Goal: Task Accomplishment & Management: Use online tool/utility

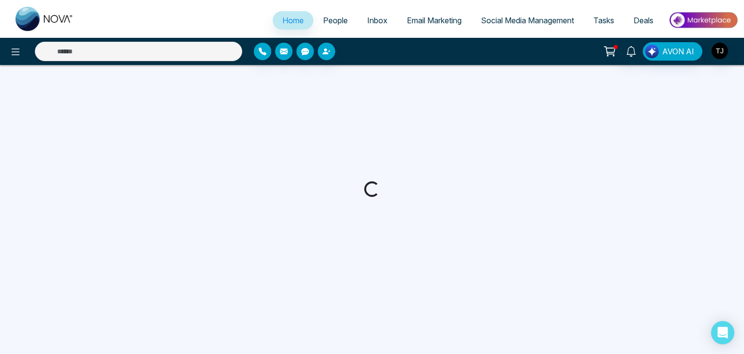
select select "*"
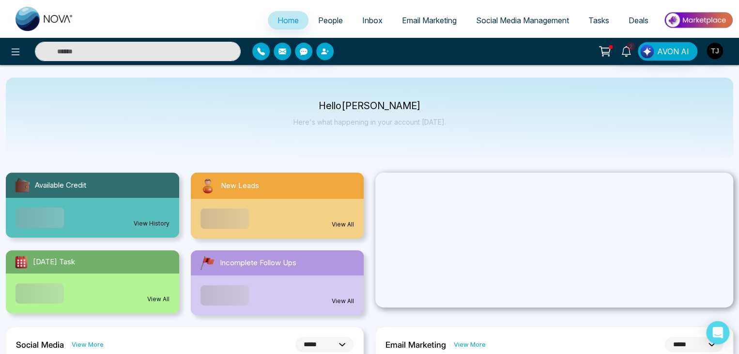
click at [372, 14] on link "Inbox" at bounding box center [373, 20] width 40 height 18
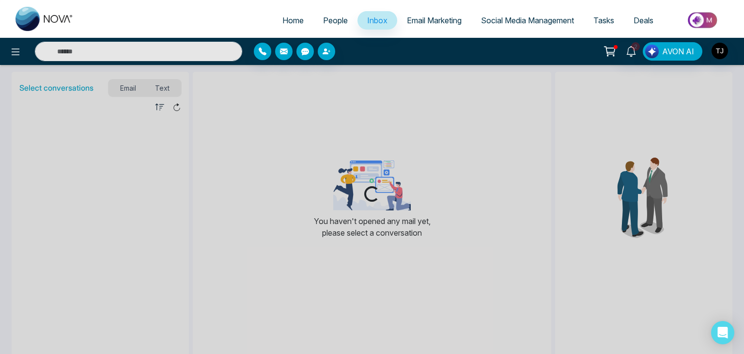
click at [419, 20] on span "Email Marketing" at bounding box center [434, 21] width 55 height 10
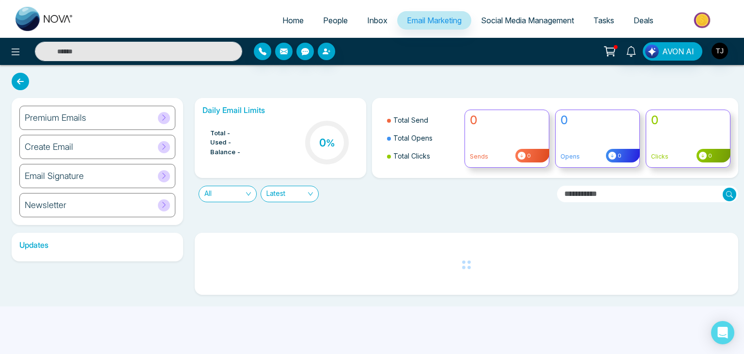
click at [484, 23] on span "Social Media Management" at bounding box center [527, 21] width 93 height 10
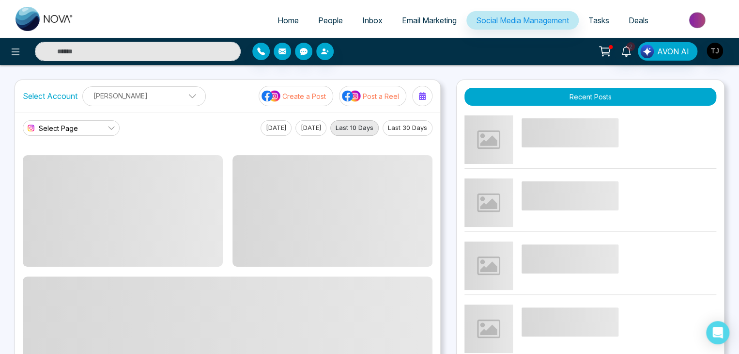
click at [287, 16] on span "Home" at bounding box center [288, 21] width 21 height 10
select select "*"
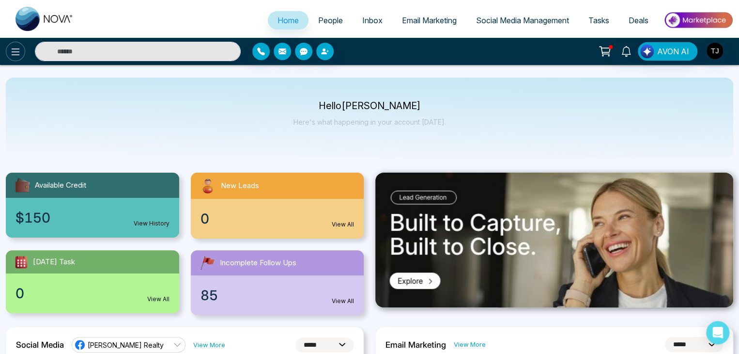
click at [18, 57] on icon at bounding box center [16, 52] width 12 height 12
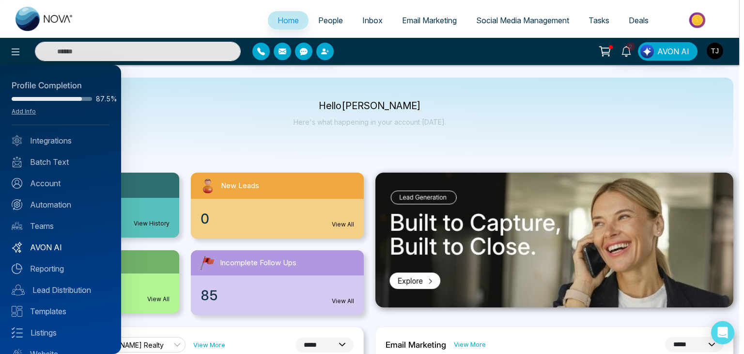
scroll to position [38, 0]
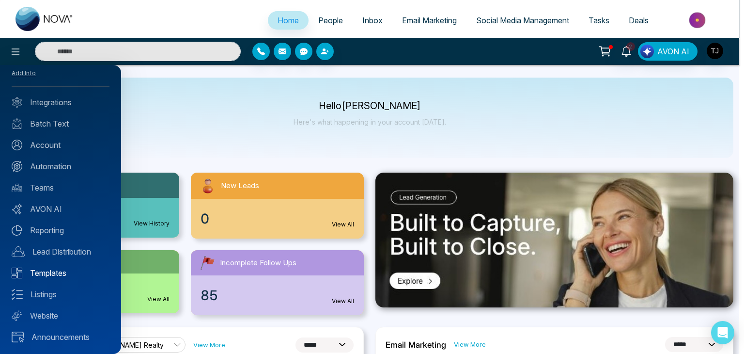
click at [41, 272] on link "Templates" at bounding box center [61, 273] width 98 height 12
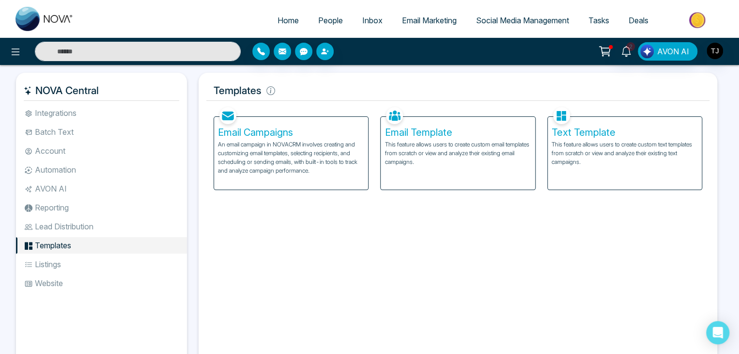
click at [301, 18] on link "Home" at bounding box center [288, 20] width 41 height 18
select select "*"
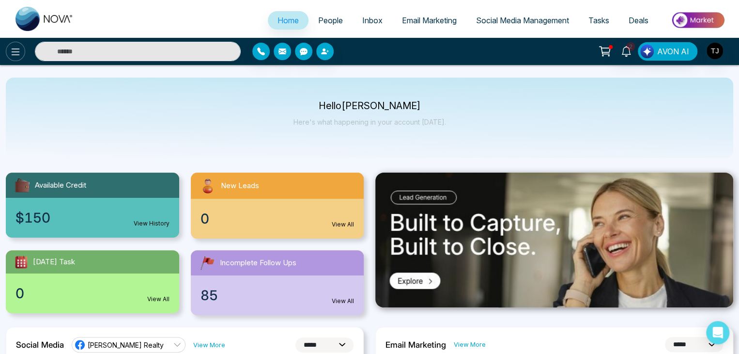
drag, startPoint x: 13, startPoint y: 41, endPoint x: 16, endPoint y: 49, distance: 8.6
click at [16, 49] on div "2 AVON AI" at bounding box center [369, 51] width 739 height 27
click at [16, 49] on icon at bounding box center [16, 51] width 8 height 7
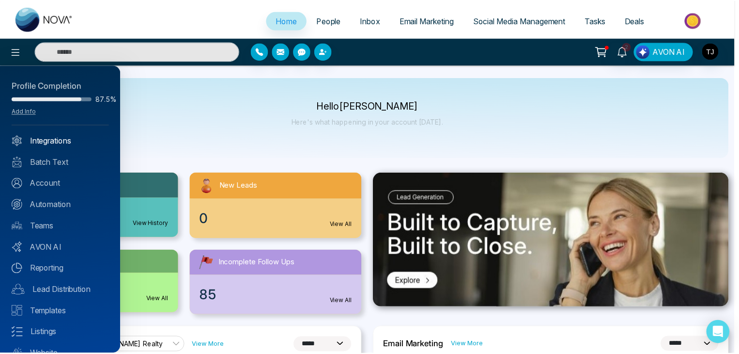
scroll to position [38, 0]
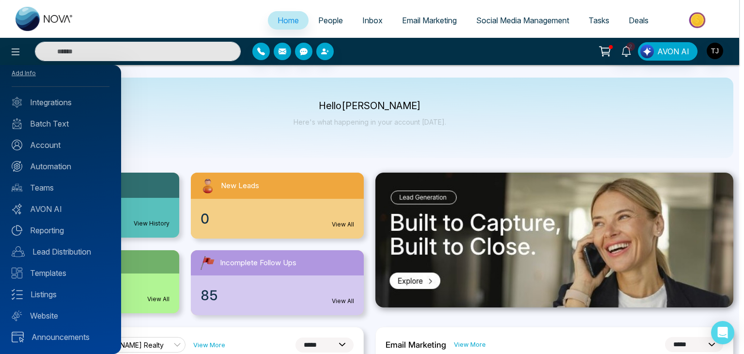
click at [196, 113] on div at bounding box center [372, 177] width 744 height 354
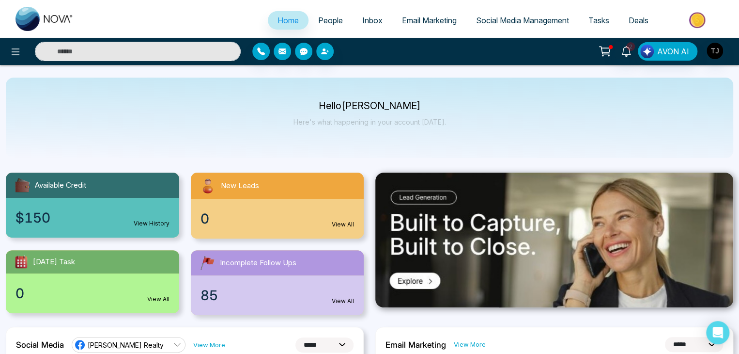
click at [325, 14] on link "People" at bounding box center [331, 20] width 44 height 18
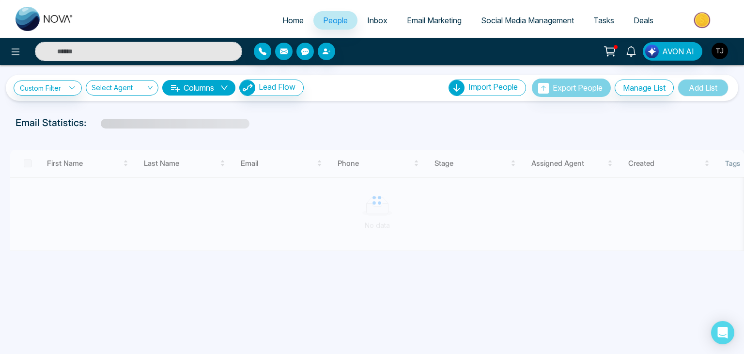
click at [374, 18] on span "Inbox" at bounding box center [377, 21] width 20 height 10
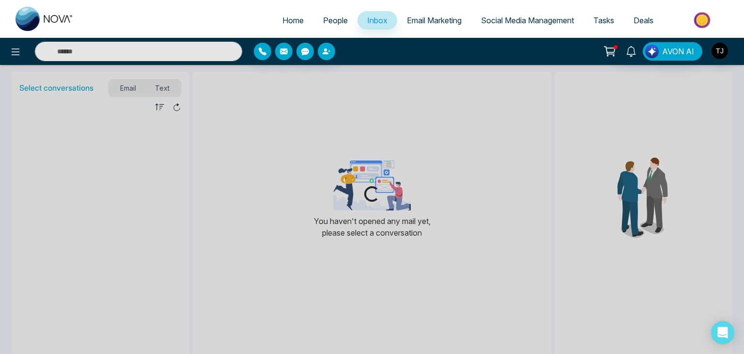
click at [415, 18] on span "Email Marketing" at bounding box center [434, 21] width 55 height 10
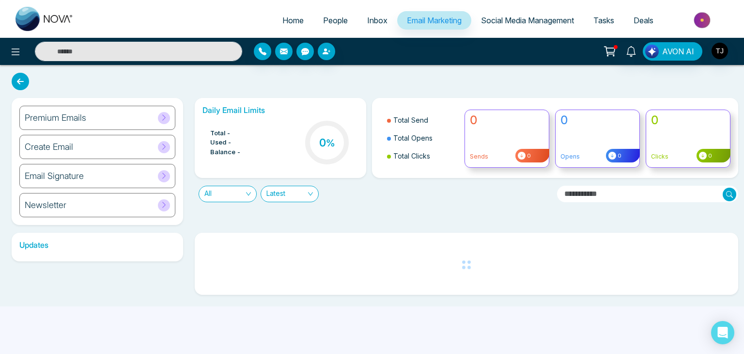
click at [512, 16] on span "Social Media Management" at bounding box center [527, 21] width 93 height 10
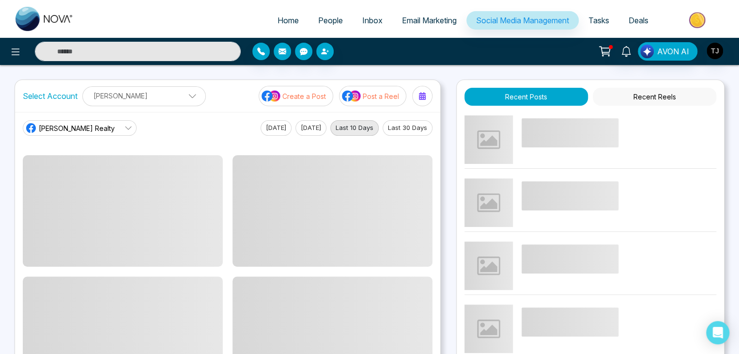
click at [582, 20] on link "Tasks" at bounding box center [599, 20] width 40 height 18
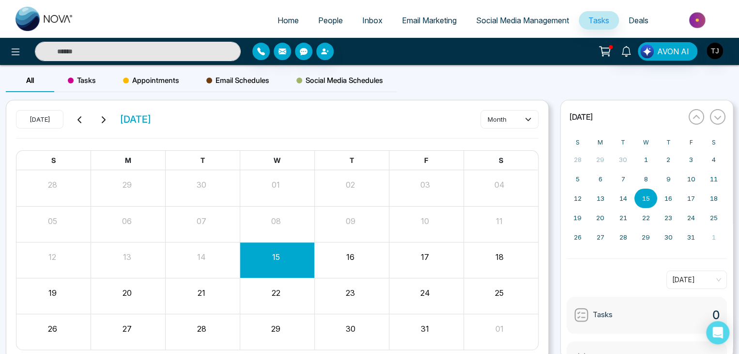
click at [282, 24] on span "Home" at bounding box center [288, 21] width 21 height 10
select select "*"
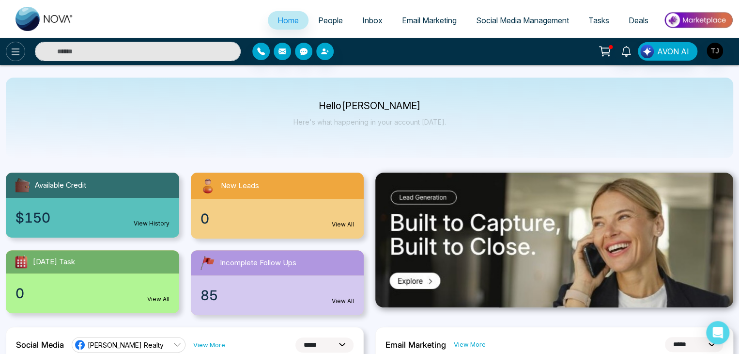
click at [14, 52] on icon at bounding box center [16, 52] width 12 height 12
click at [14, 59] on button at bounding box center [15, 51] width 19 height 19
click at [17, 55] on icon at bounding box center [16, 51] width 8 height 7
click at [105, 101] on div "Hello Tirston James Here's what happening in your account today." at bounding box center [370, 118] width 728 height 80
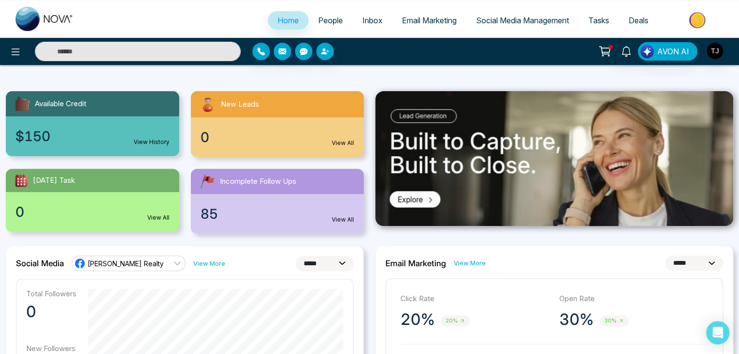
scroll to position [74, 0]
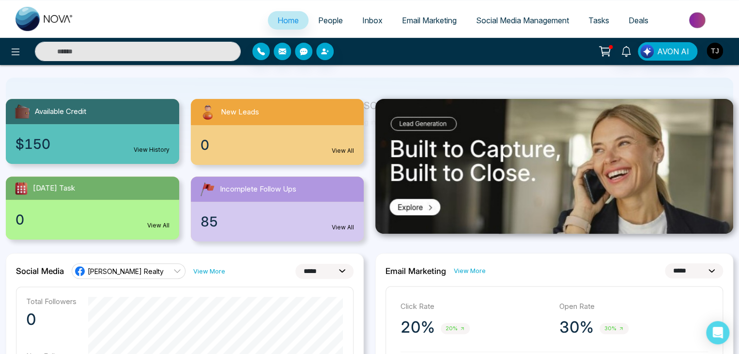
click at [316, 271] on select "**********" at bounding box center [325, 271] width 58 height 15
select select "**"
click at [296, 264] on select "**********" at bounding box center [325, 271] width 58 height 15
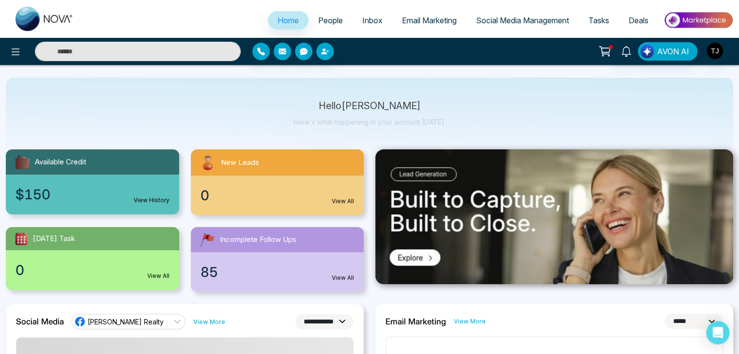
scroll to position [23, 0]
click at [21, 58] on button at bounding box center [15, 51] width 19 height 19
click at [318, 16] on span "People" at bounding box center [330, 21] width 25 height 10
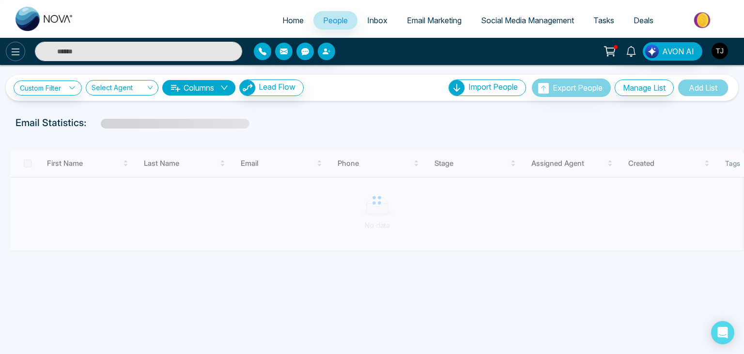
click at [18, 55] on icon at bounding box center [16, 51] width 8 height 7
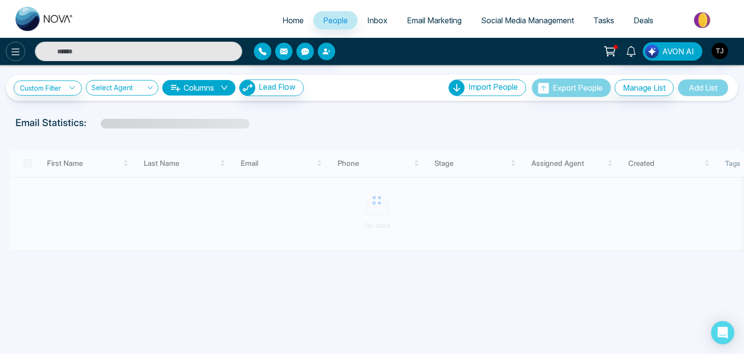
click at [18, 55] on icon at bounding box center [16, 51] width 8 height 7
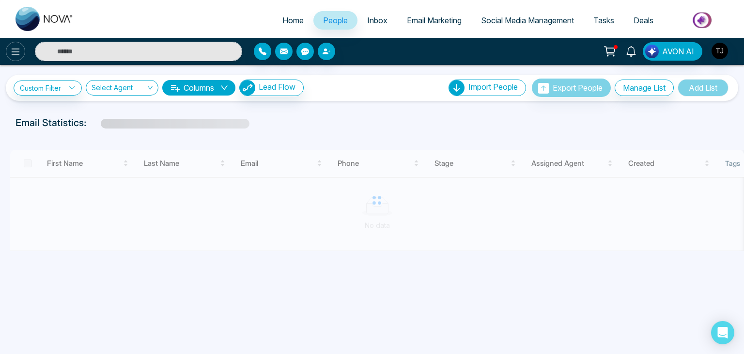
click at [18, 55] on icon at bounding box center [16, 51] width 8 height 7
click at [282, 17] on span "Home" at bounding box center [292, 21] width 21 height 10
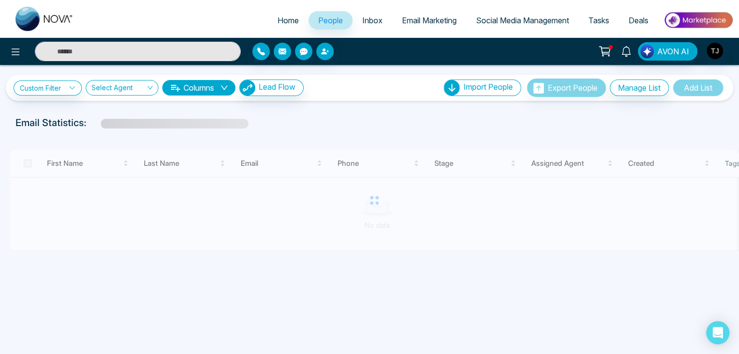
select select "*"
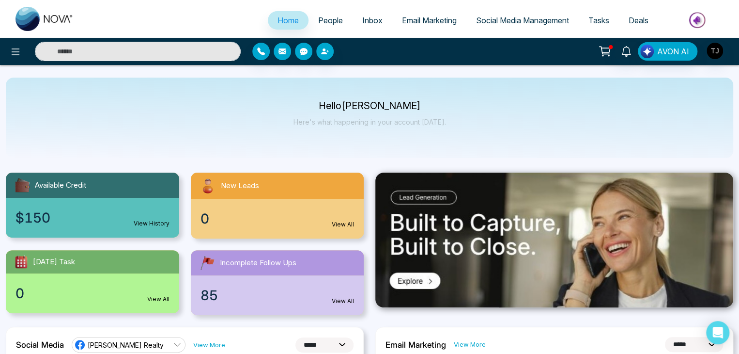
click at [335, 22] on span "People" at bounding box center [330, 21] width 25 height 10
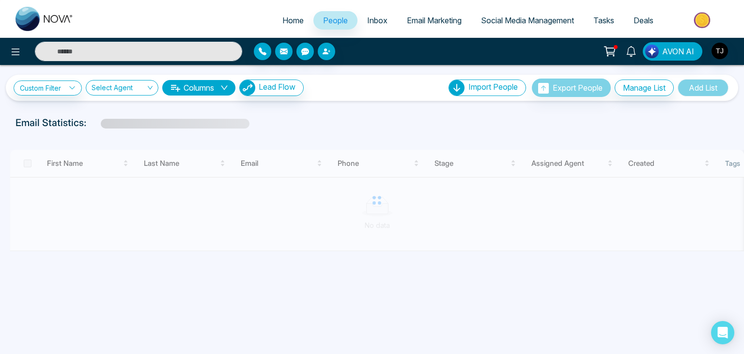
click at [386, 21] on link "Inbox" at bounding box center [378, 20] width 40 height 18
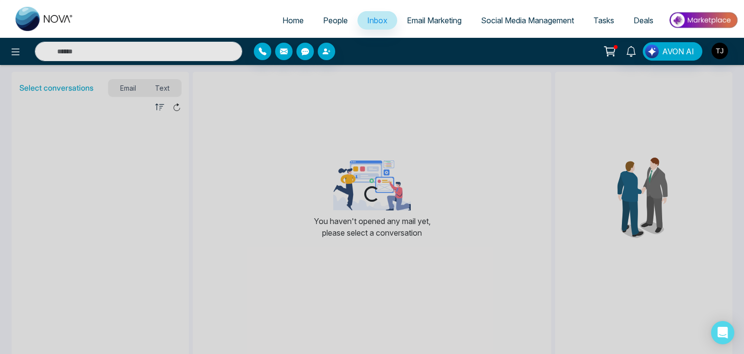
click at [433, 24] on span "Email Marketing" at bounding box center [434, 21] width 55 height 10
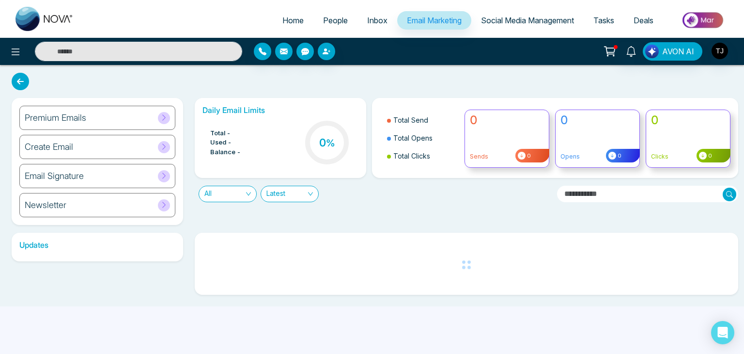
click at [499, 21] on span "Social Media Management" at bounding box center [527, 21] width 93 height 10
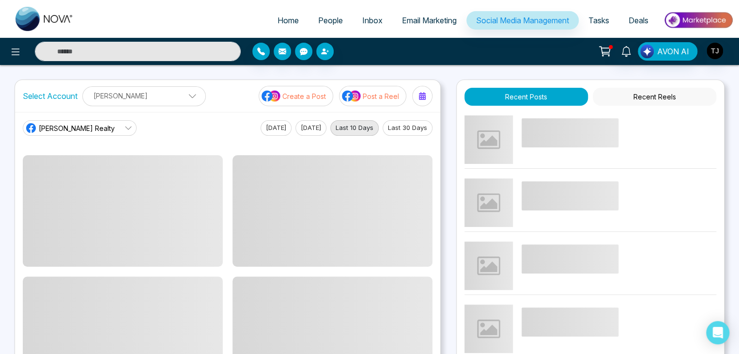
click at [595, 20] on span "Tasks" at bounding box center [599, 21] width 21 height 10
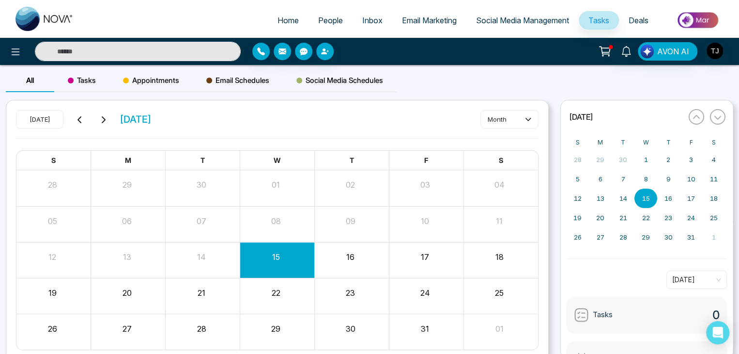
click at [83, 78] on span "Tasks" at bounding box center [82, 81] width 28 height 12
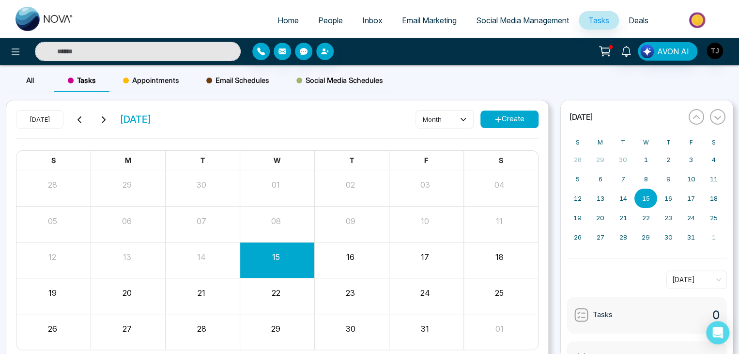
click at [491, 117] on button "Create" at bounding box center [510, 118] width 58 height 17
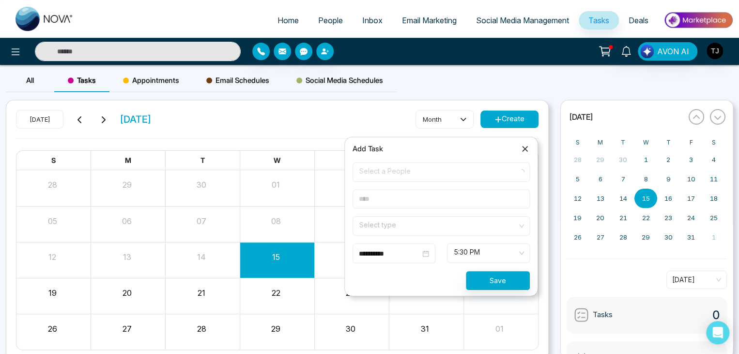
click at [529, 152] on icon at bounding box center [525, 149] width 10 height 10
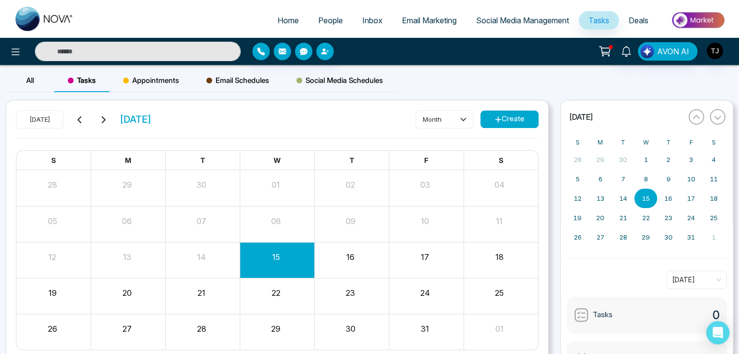
click at [418, 21] on span "Email Marketing" at bounding box center [429, 21] width 55 height 10
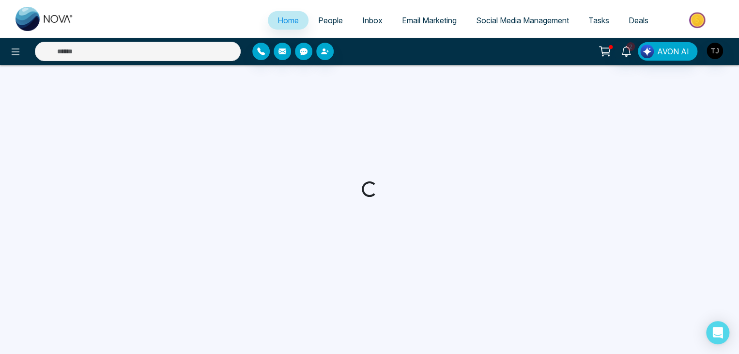
select select "*"
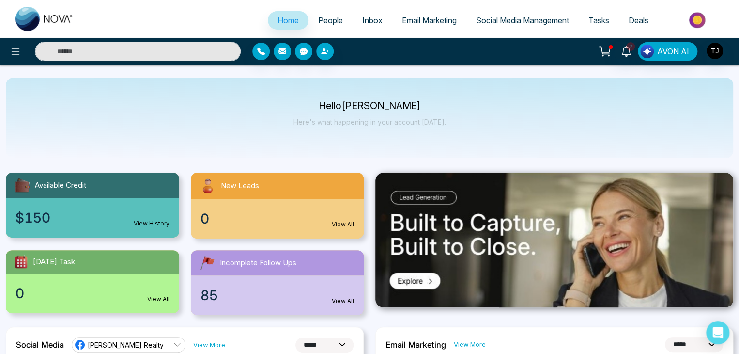
click at [320, 12] on link "People" at bounding box center [331, 20] width 44 height 18
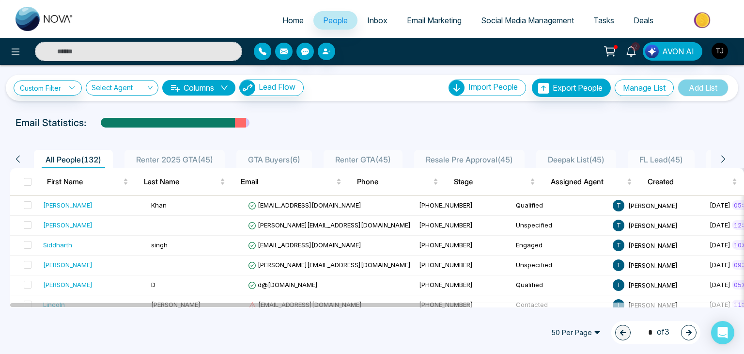
click at [435, 22] on span "Email Marketing" at bounding box center [434, 21] width 55 height 10
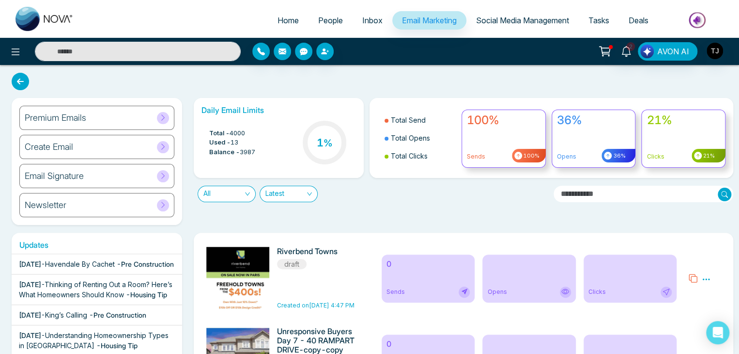
click at [514, 21] on span "Social Media Management" at bounding box center [522, 21] width 93 height 10
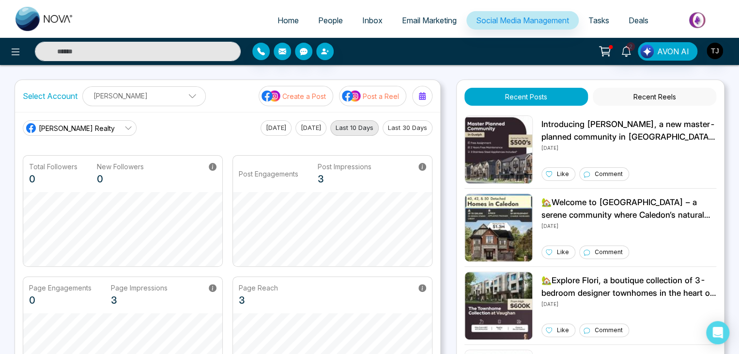
click at [288, 18] on span "Home" at bounding box center [288, 21] width 21 height 10
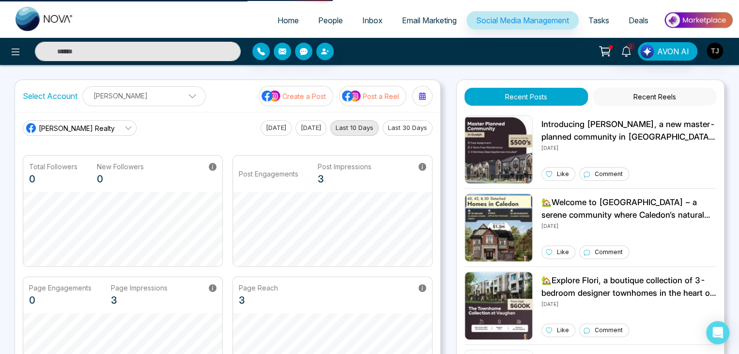
select select "*"
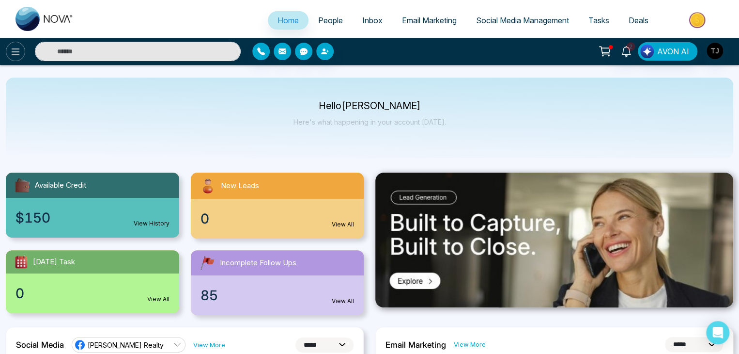
click at [11, 51] on icon at bounding box center [16, 52] width 12 height 12
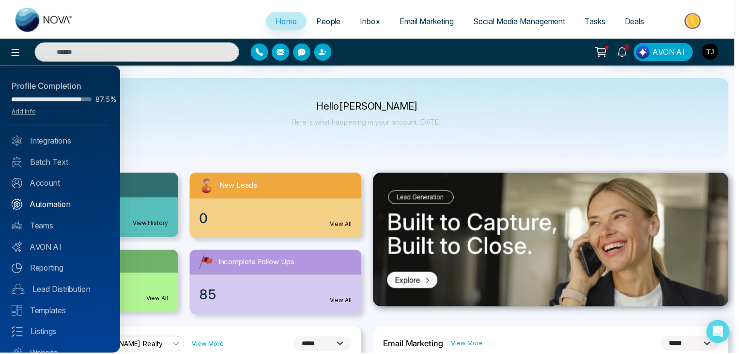
scroll to position [38, 0]
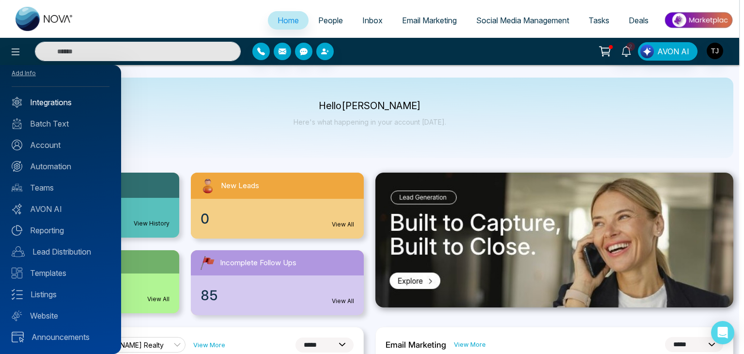
click at [56, 103] on link "Integrations" at bounding box center [61, 102] width 98 height 12
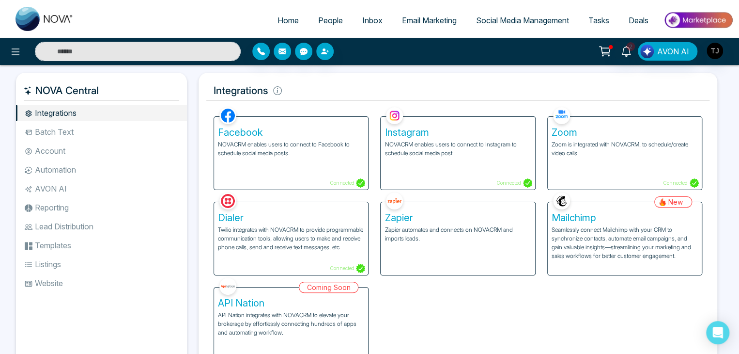
click at [61, 130] on li "Batch Text" at bounding box center [101, 132] width 171 height 16
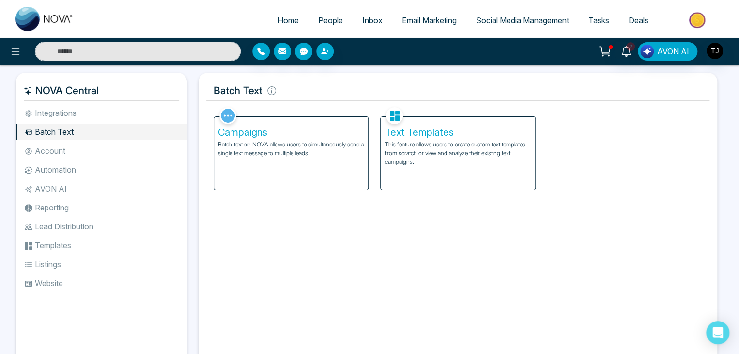
click at [69, 155] on li "Account" at bounding box center [101, 150] width 171 height 16
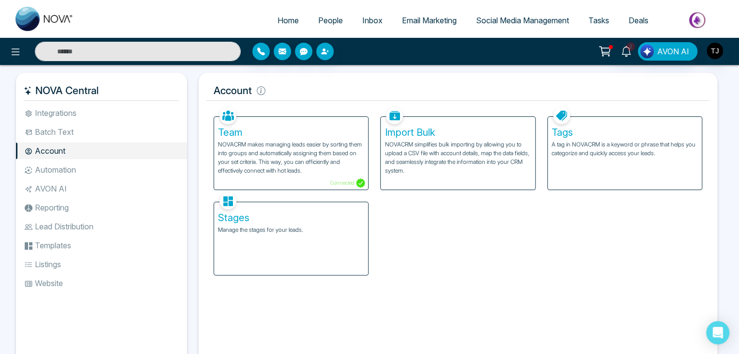
click at [74, 171] on li "Automation" at bounding box center [101, 169] width 171 height 16
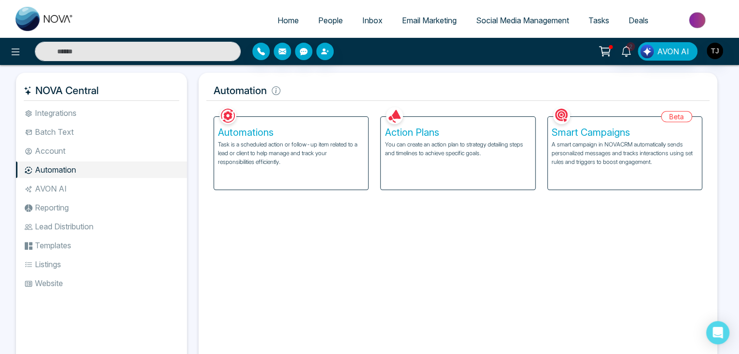
click at [83, 199] on li "Reporting" at bounding box center [101, 207] width 171 height 16
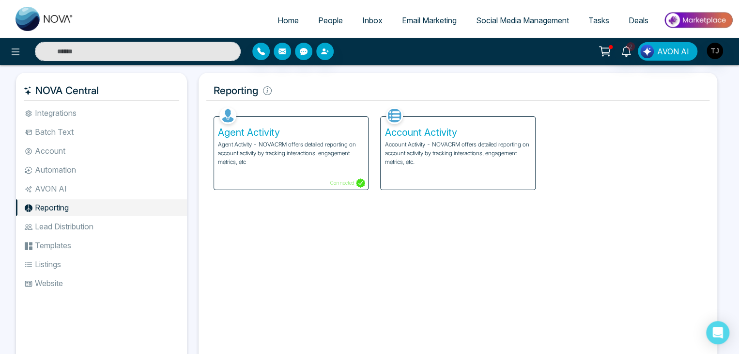
click at [88, 222] on li "Lead Distribution" at bounding box center [101, 226] width 171 height 16
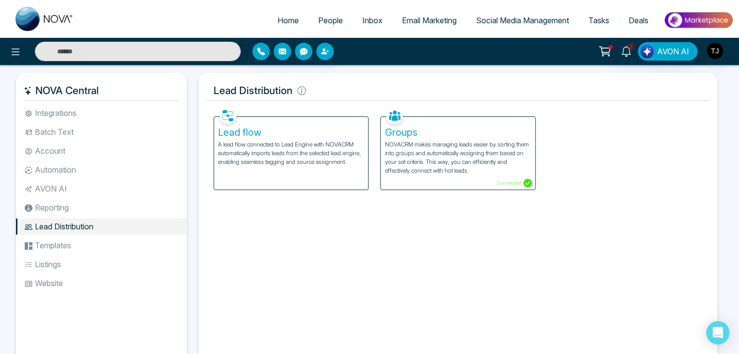
click at [90, 241] on li "Templates" at bounding box center [101, 245] width 171 height 16
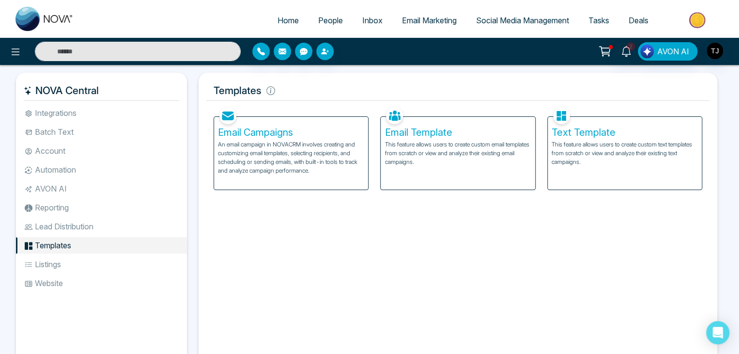
click at [93, 261] on li "Listings" at bounding box center [101, 264] width 171 height 16
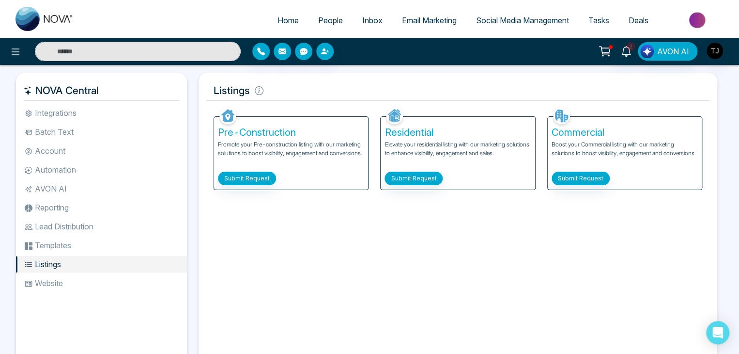
click at [98, 280] on li "Website" at bounding box center [101, 283] width 171 height 16
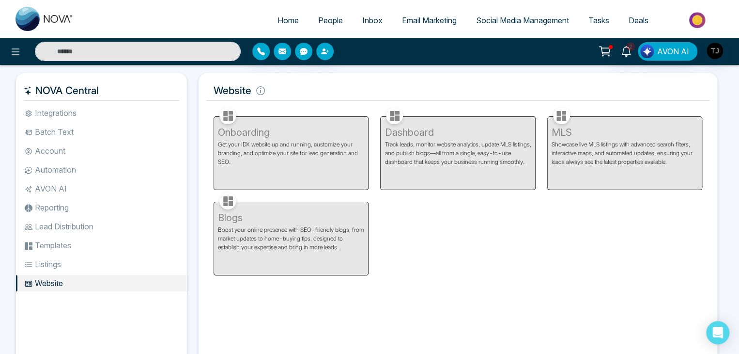
click at [322, 8] on ul "Home People Inbox Email Marketing Social Media Management Tasks Deals" at bounding box center [408, 21] width 650 height 27
click at [326, 20] on span "People" at bounding box center [330, 21] width 25 height 10
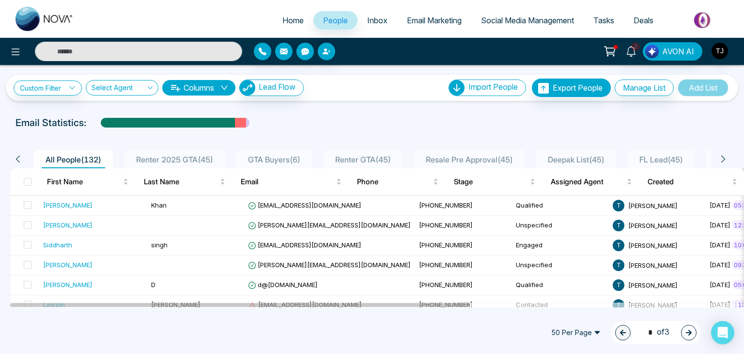
click at [383, 17] on link "Inbox" at bounding box center [378, 20] width 40 height 18
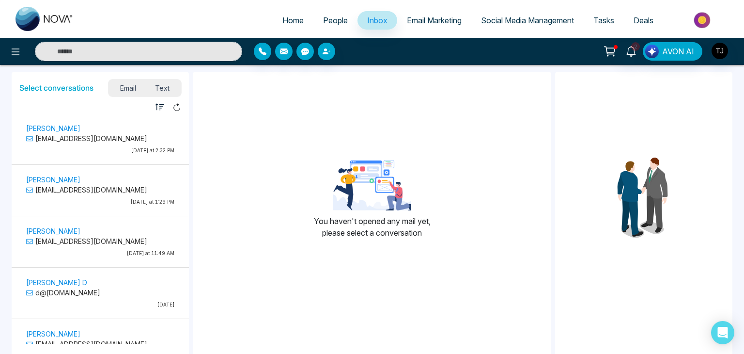
click at [430, 17] on span "Email Marketing" at bounding box center [434, 21] width 55 height 10
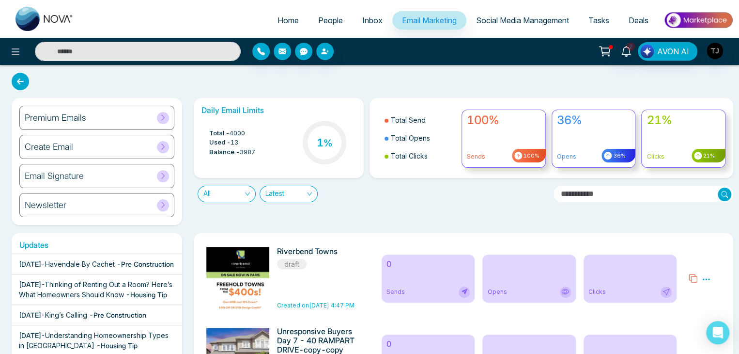
click at [499, 26] on link "Social Media Management" at bounding box center [523, 20] width 112 height 18
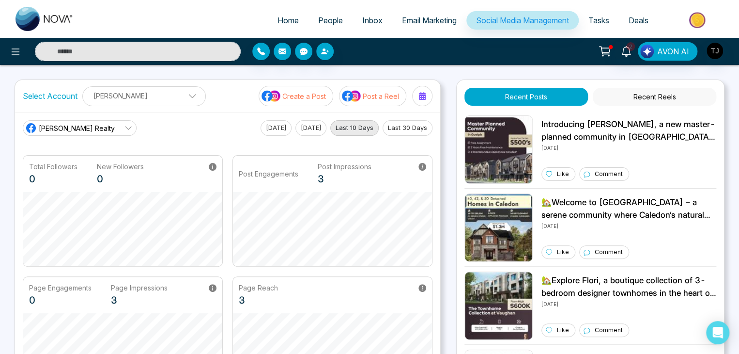
click at [604, 22] on span "Tasks" at bounding box center [599, 21] width 21 height 10
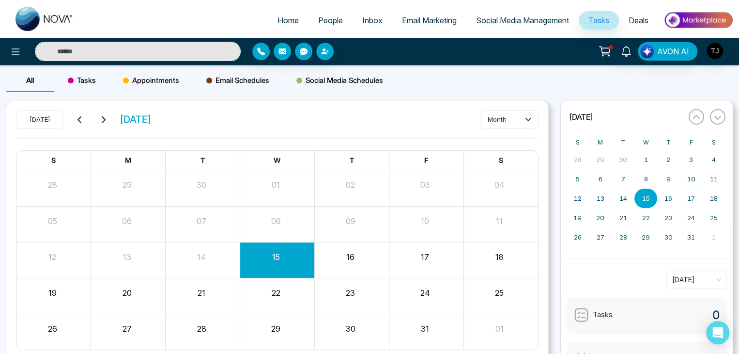
click at [636, 17] on span "Deals" at bounding box center [639, 21] width 20 height 10
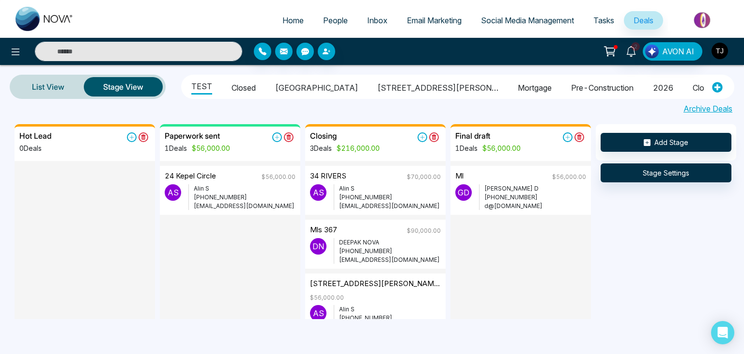
click at [718, 52] on img "button" at bounding box center [720, 51] width 16 height 16
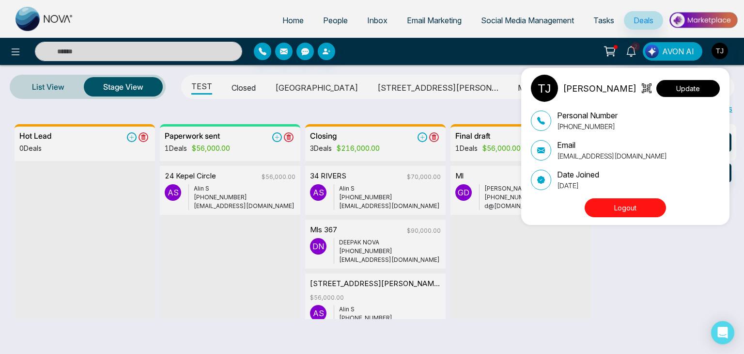
click at [686, 86] on button "Update" at bounding box center [687, 88] width 63 height 17
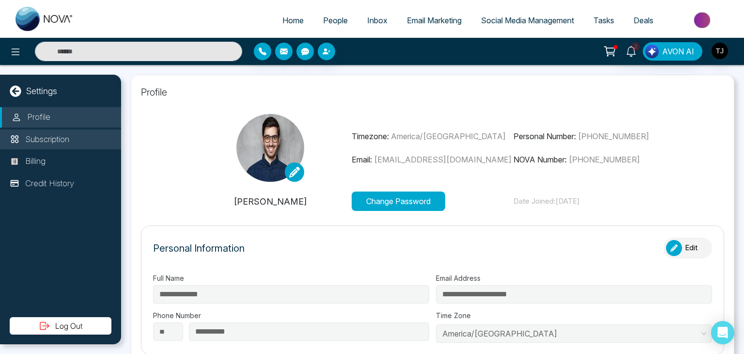
click at [67, 133] on p "Subscription" at bounding box center [47, 139] width 44 height 13
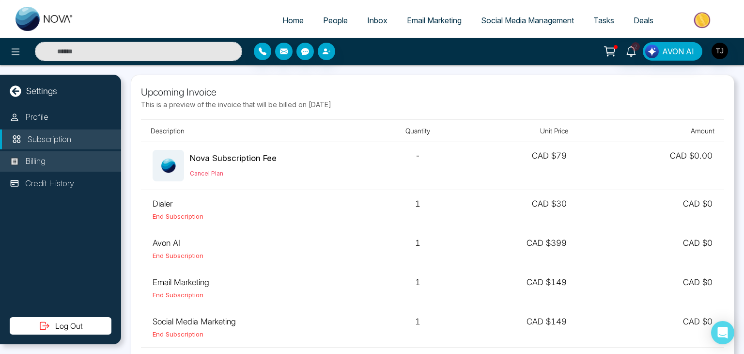
click at [68, 155] on li "Billing" at bounding box center [60, 161] width 121 height 20
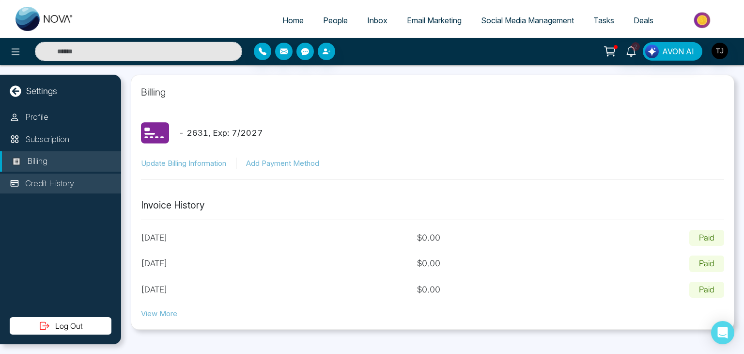
click at [74, 180] on p "Credit History" at bounding box center [49, 183] width 49 height 13
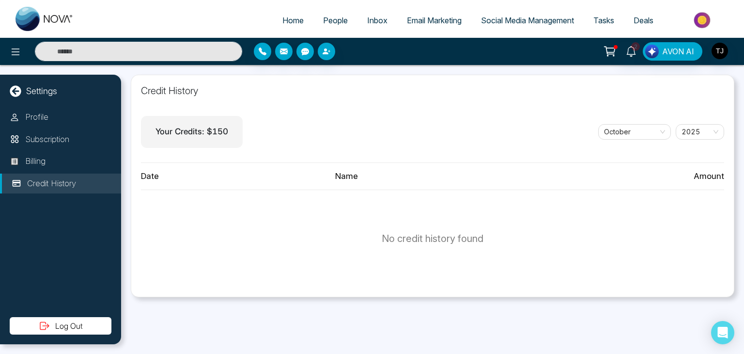
click at [8, 89] on div "Settings" at bounding box center [60, 90] width 121 height 13
click at [16, 93] on icon at bounding box center [16, 91] width 12 height 12
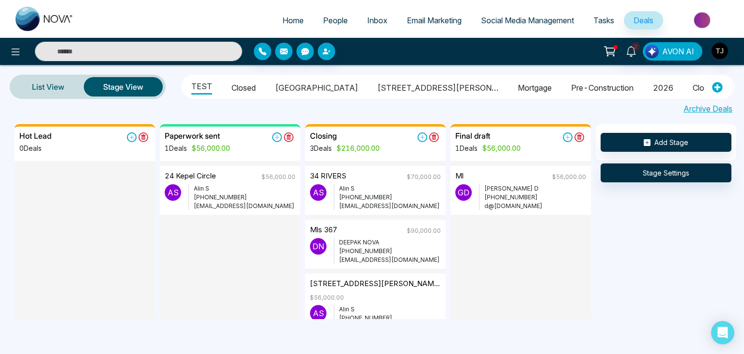
click at [608, 17] on span "Tasks" at bounding box center [603, 21] width 21 height 10
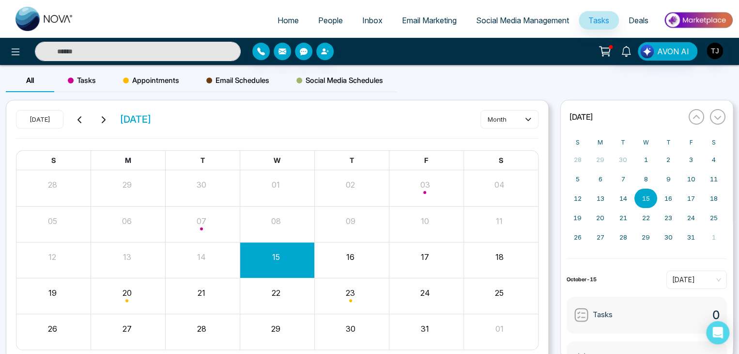
click at [499, 21] on span "Social Media Management" at bounding box center [522, 21] width 93 height 10
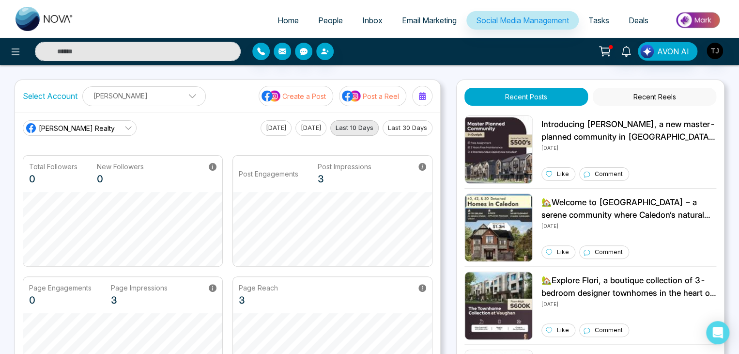
click at [437, 13] on link "Email Marketing" at bounding box center [429, 20] width 74 height 18
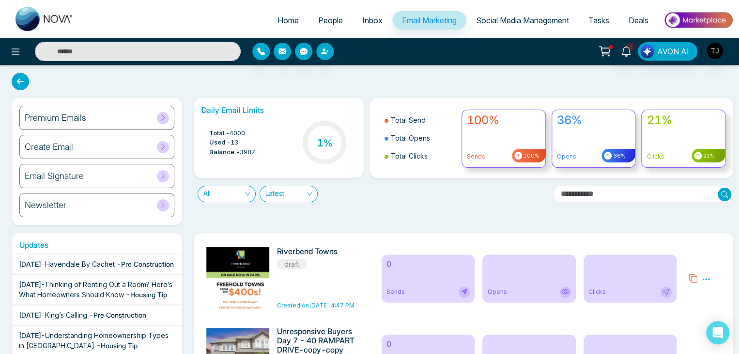
click at [282, 24] on span "Home" at bounding box center [288, 21] width 21 height 10
select select "*"
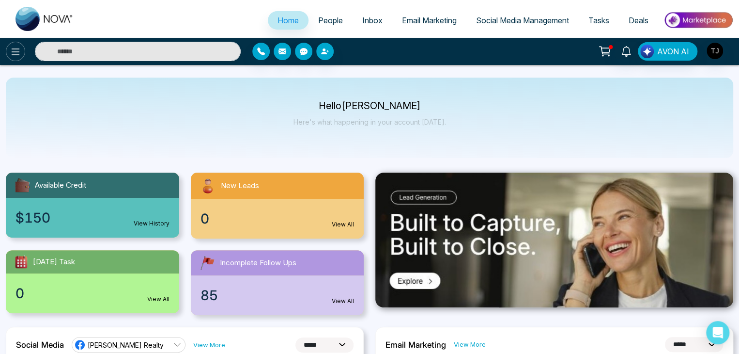
click at [19, 49] on icon at bounding box center [16, 52] width 12 height 12
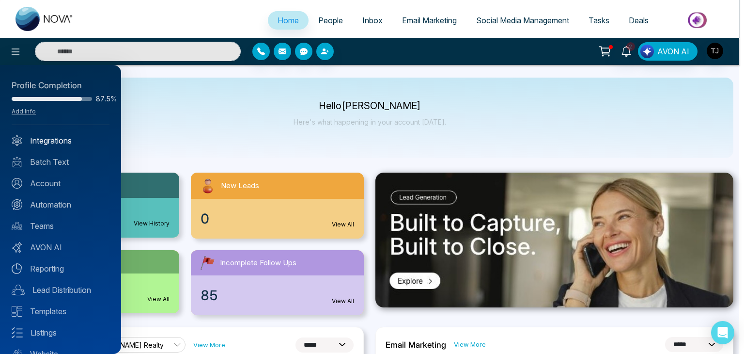
click at [66, 136] on link "Integrations" at bounding box center [61, 141] width 98 height 12
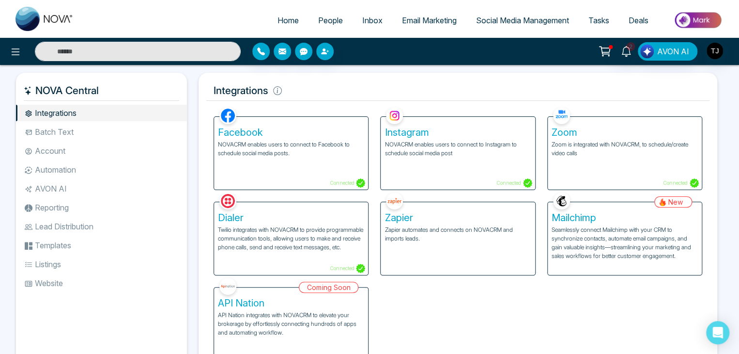
click at [338, 15] on link "People" at bounding box center [331, 20] width 44 height 18
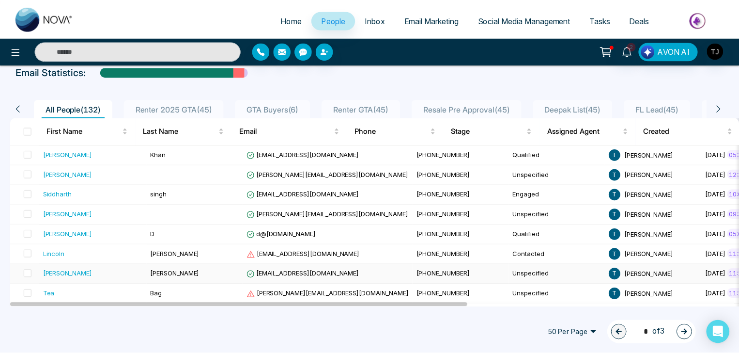
scroll to position [42, 0]
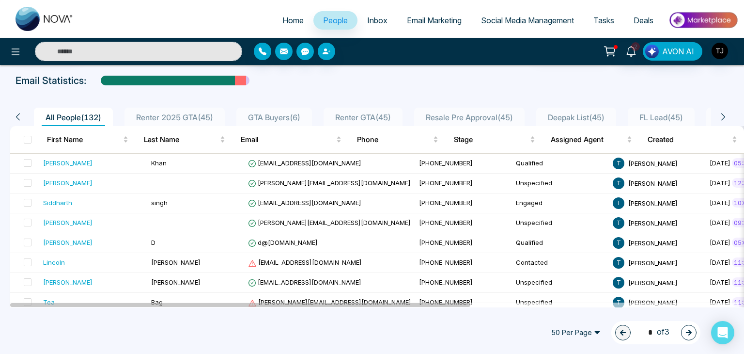
click at [418, 17] on span "Email Marketing" at bounding box center [434, 21] width 55 height 10
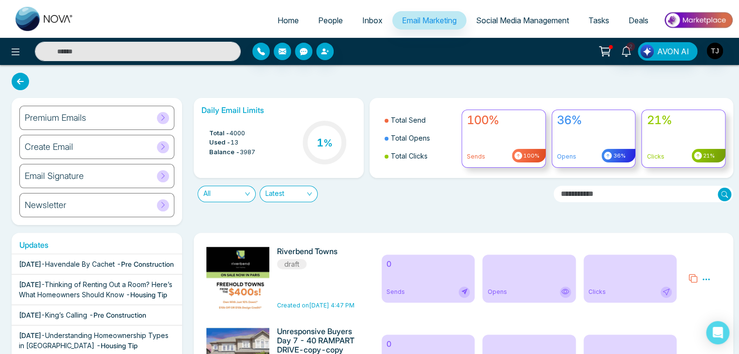
click at [517, 24] on span "Social Media Management" at bounding box center [522, 21] width 93 height 10
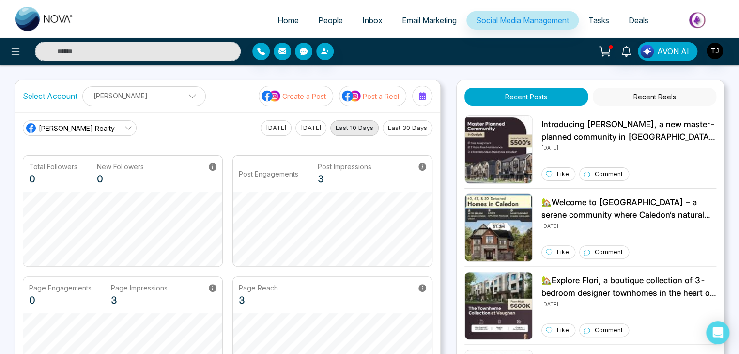
click at [291, 20] on span "Home" at bounding box center [288, 21] width 21 height 10
select select "*"
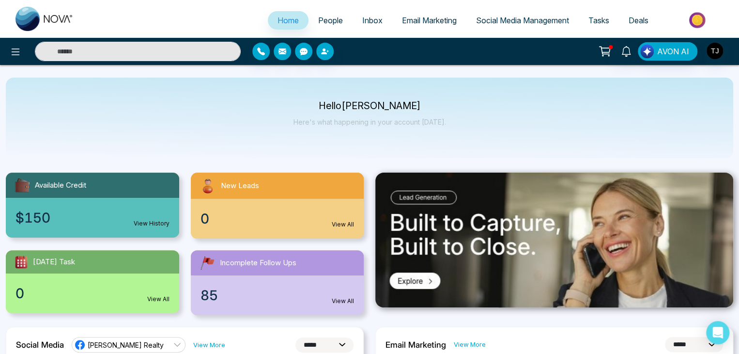
click at [17, 61] on button at bounding box center [15, 51] width 19 height 19
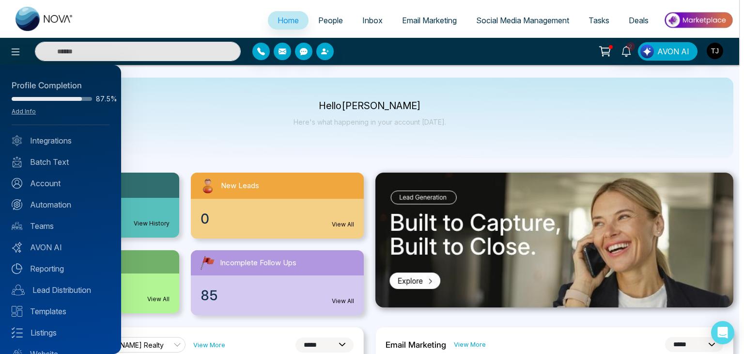
scroll to position [38, 0]
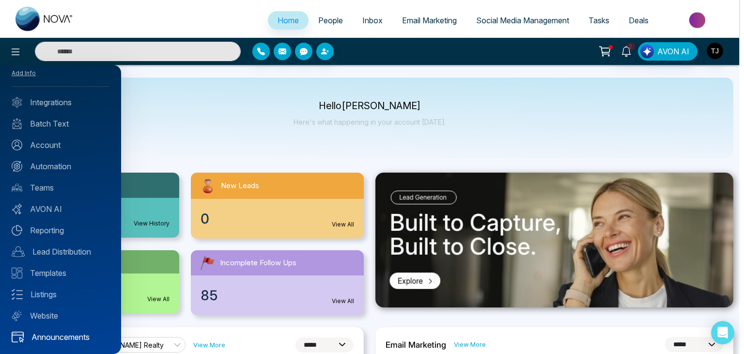
click at [60, 342] on link "Announcements" at bounding box center [61, 337] width 98 height 12
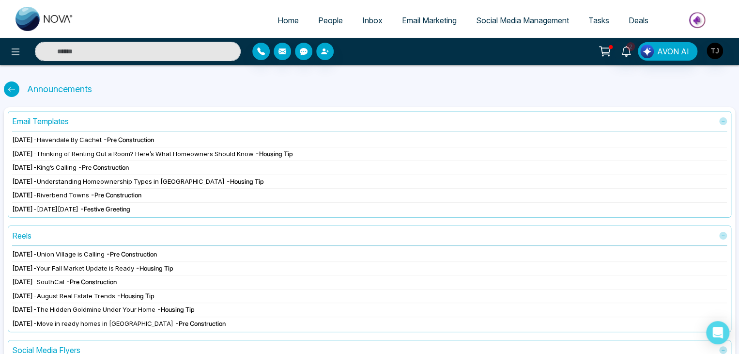
click at [10, 88] on icon at bounding box center [12, 89] width 8 height 8
select select "*"
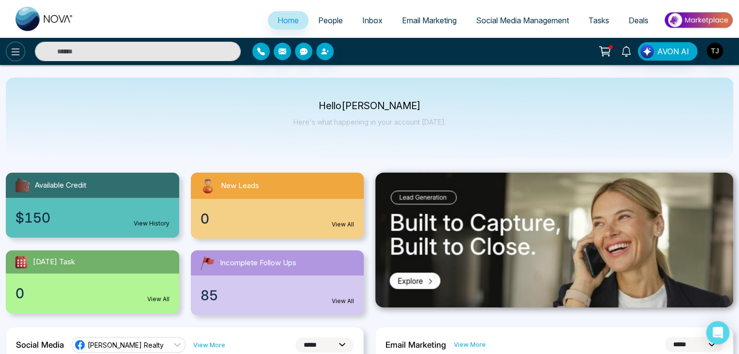
click at [17, 46] on icon at bounding box center [16, 52] width 12 height 12
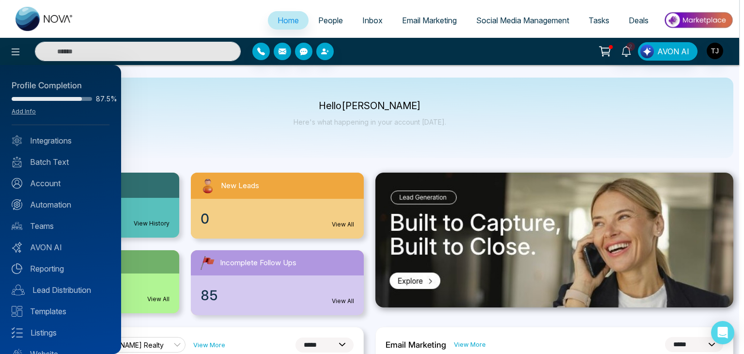
click at [242, 143] on div at bounding box center [372, 177] width 744 height 354
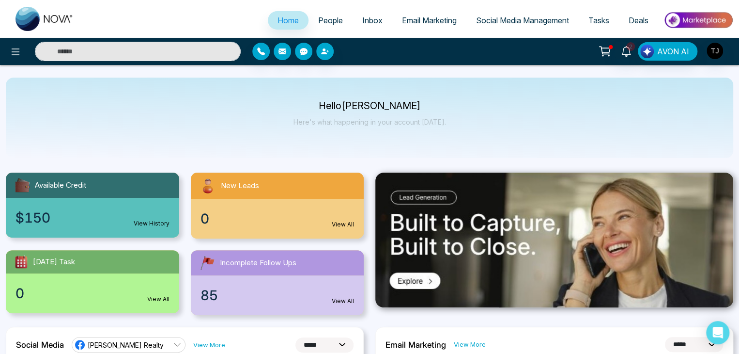
click at [333, 27] on link "People" at bounding box center [331, 20] width 44 height 18
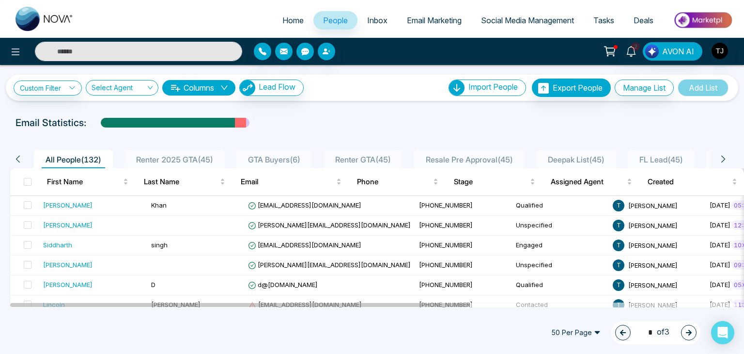
click at [376, 22] on span "Inbox" at bounding box center [377, 21] width 20 height 10
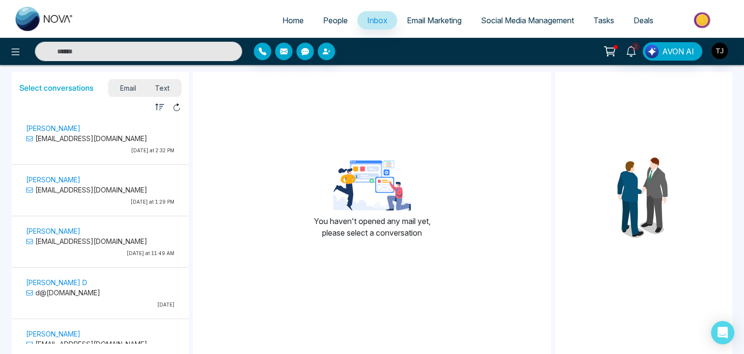
click at [430, 27] on link "Email Marketing" at bounding box center [434, 20] width 74 height 18
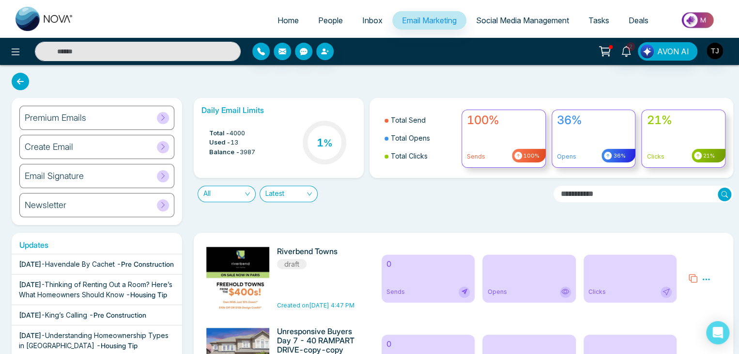
click at [488, 20] on span "Social Media Management" at bounding box center [522, 21] width 93 height 10
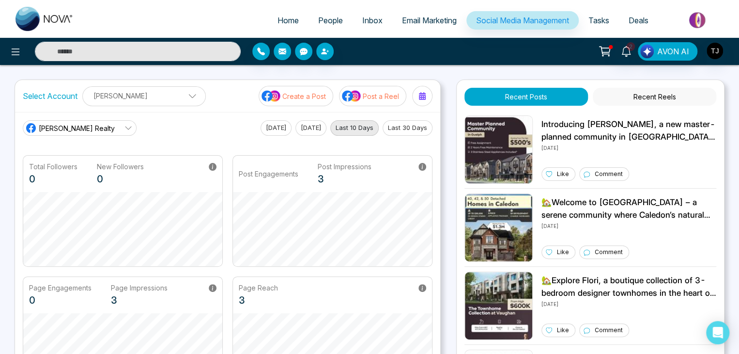
click at [585, 17] on link "Tasks" at bounding box center [599, 20] width 40 height 18
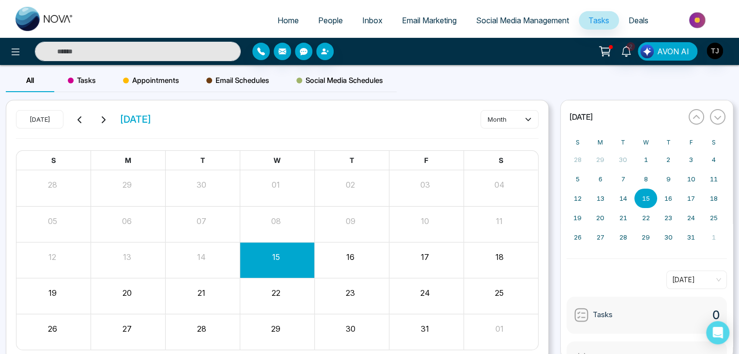
click at [637, 20] on span "Deals" at bounding box center [639, 21] width 20 height 10
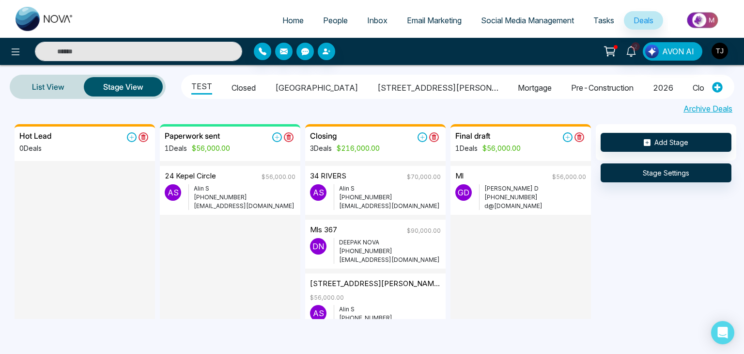
click at [282, 19] on span "Home" at bounding box center [292, 21] width 21 height 10
select select "*"
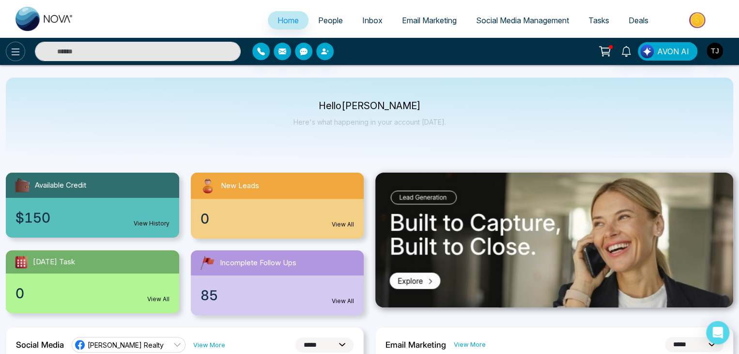
click at [16, 50] on icon at bounding box center [16, 52] width 12 height 12
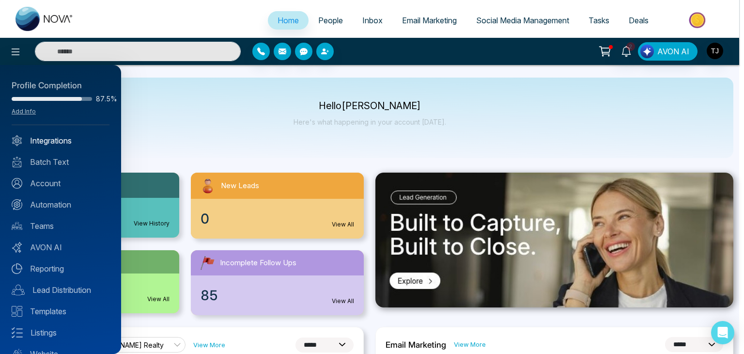
click at [88, 137] on link "Integrations" at bounding box center [61, 141] width 98 height 12
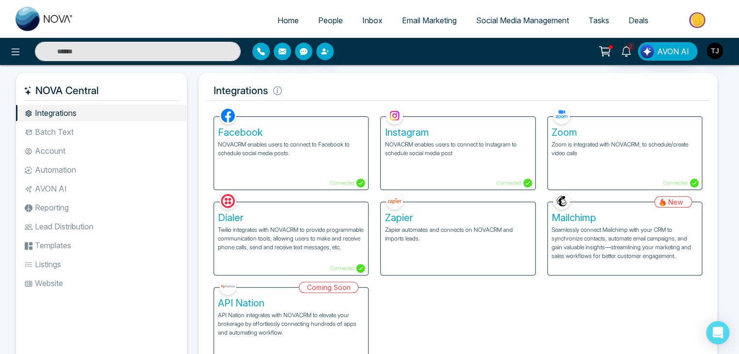
click at [280, 25] on span "Home" at bounding box center [288, 21] width 21 height 10
select select "*"
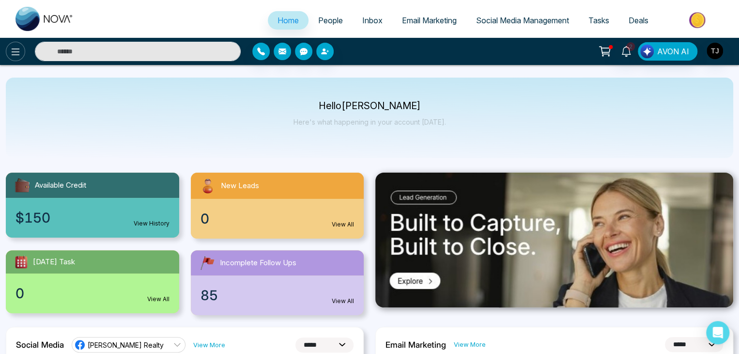
click at [17, 51] on icon at bounding box center [16, 52] width 12 height 12
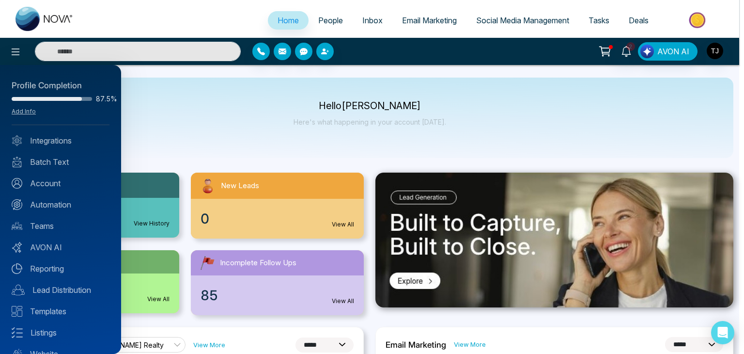
click at [179, 122] on div at bounding box center [372, 177] width 744 height 354
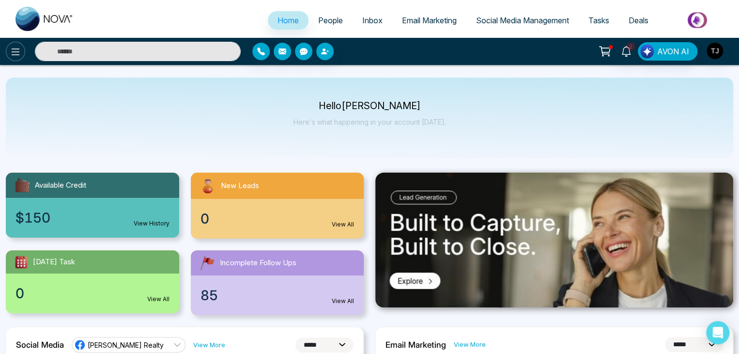
click at [7, 48] on button at bounding box center [15, 51] width 19 height 19
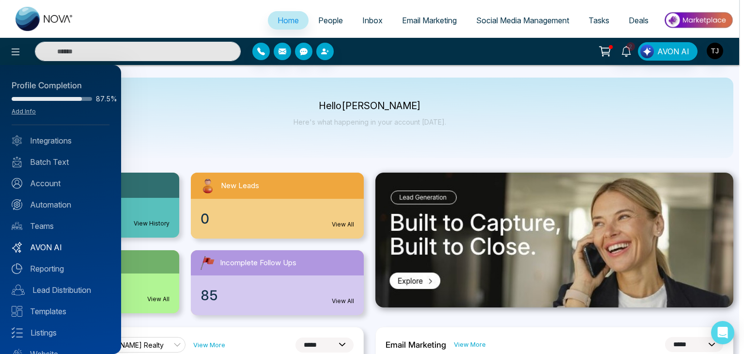
scroll to position [38, 0]
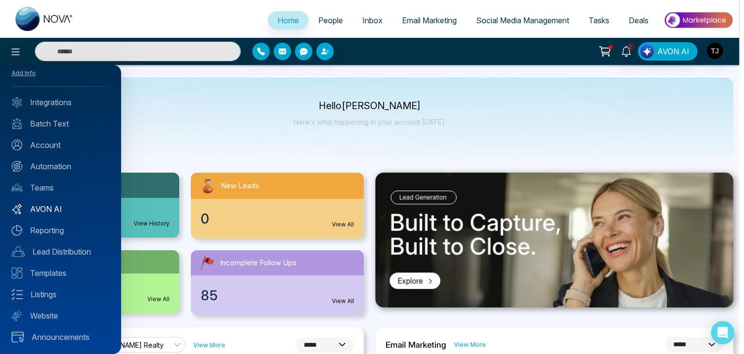
click at [65, 205] on link "AVON AI" at bounding box center [61, 209] width 98 height 12
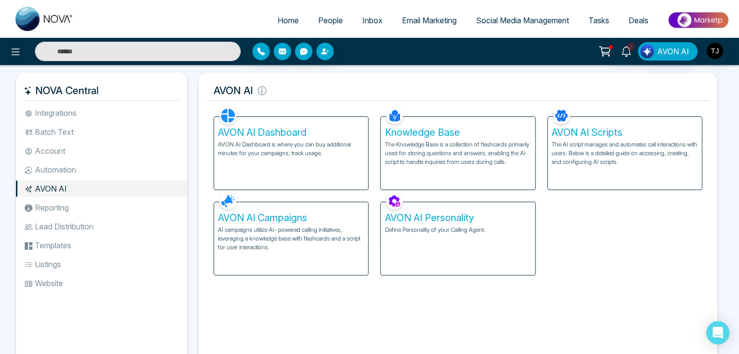
click at [452, 147] on p "The Knowledge Base is a collection of flashcards primarily used for storing que…" at bounding box center [458, 153] width 146 height 26
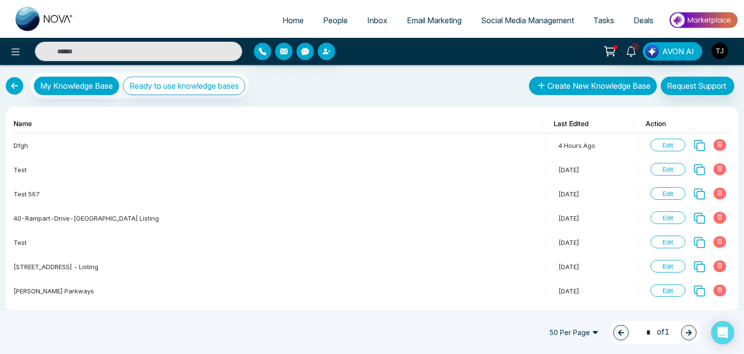
click at [566, 92] on button "Create New Knowledge Base" at bounding box center [593, 86] width 128 height 18
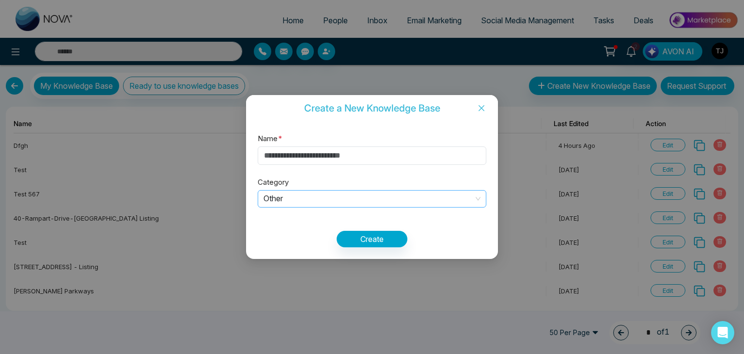
click at [452, 194] on span "Other" at bounding box center [372, 199] width 217 height 16
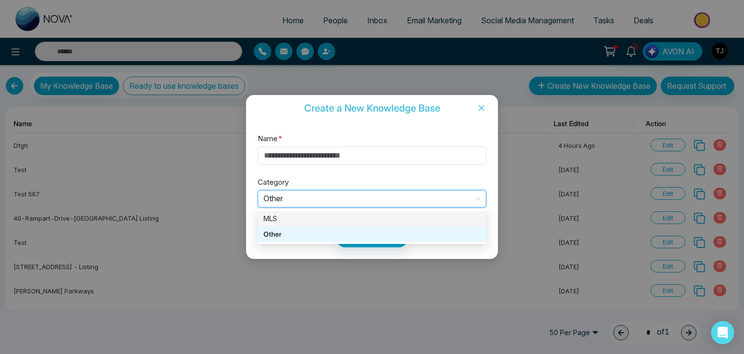
click at [445, 219] on div "MLS" at bounding box center [372, 218] width 217 height 11
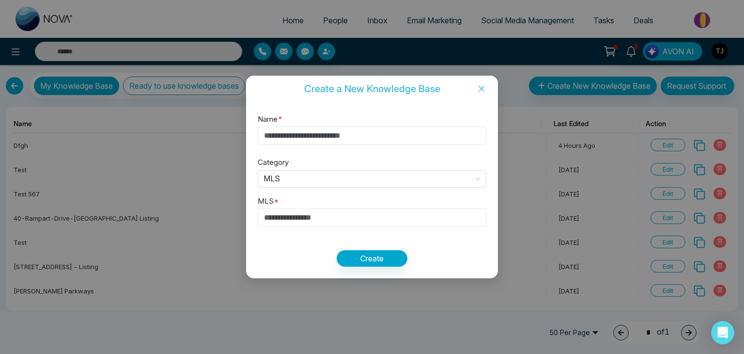
click at [423, 221] on input "text" at bounding box center [372, 217] width 229 height 18
click at [346, 209] on input "text" at bounding box center [372, 217] width 229 height 18
click at [483, 86] on icon "close" at bounding box center [482, 88] width 6 height 6
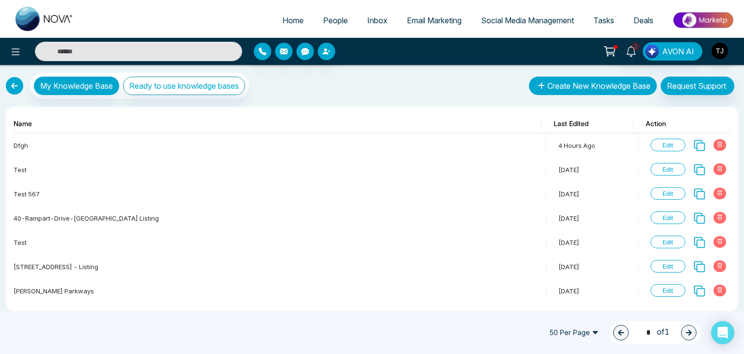
click at [537, 85] on icon "button" at bounding box center [541, 86] width 12 height 8
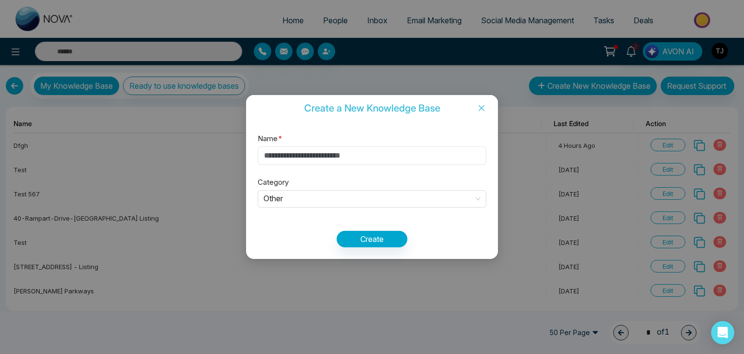
click at [378, 153] on input "Name *" at bounding box center [372, 155] width 229 height 18
click at [364, 203] on span "Other" at bounding box center [372, 199] width 217 height 16
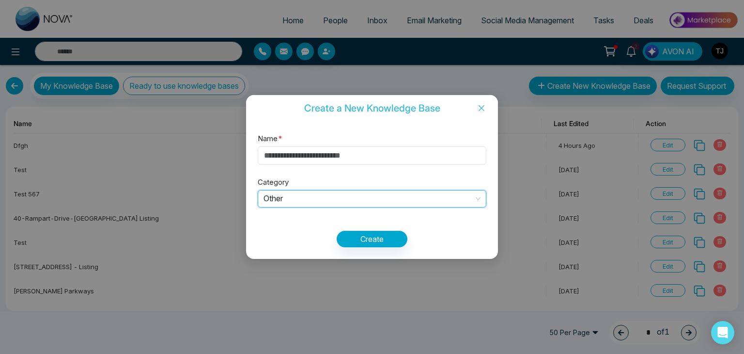
click at [394, 161] on input "Name *" at bounding box center [372, 155] width 229 height 18
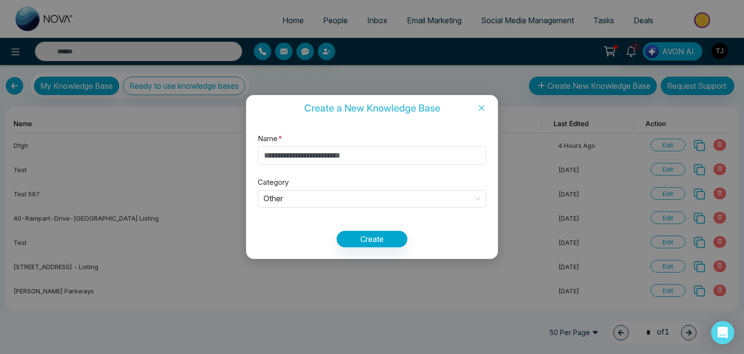
click at [486, 106] on span "Close" at bounding box center [481, 108] width 33 height 26
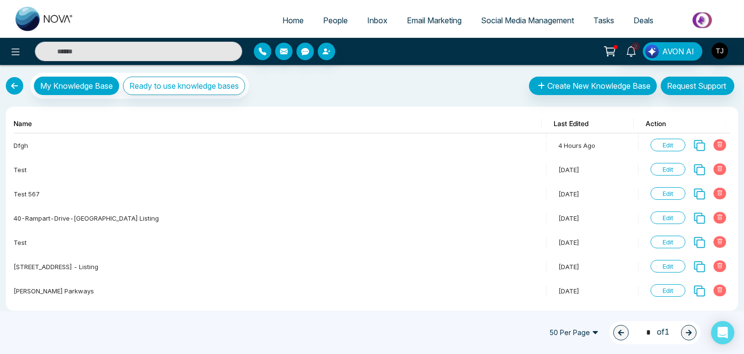
click at [13, 83] on link at bounding box center [14, 85] width 17 height 17
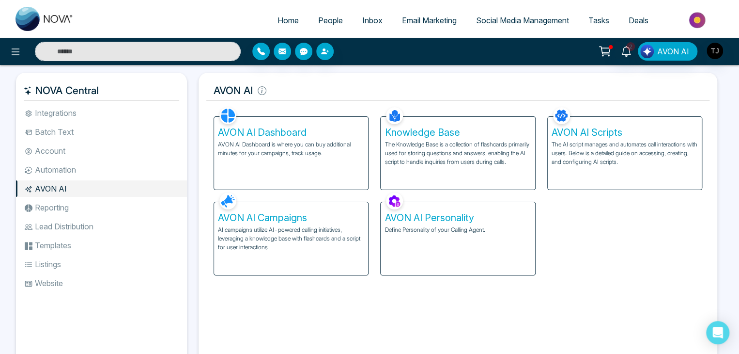
click at [269, 18] on link "Home" at bounding box center [288, 20] width 41 height 18
select select "*"
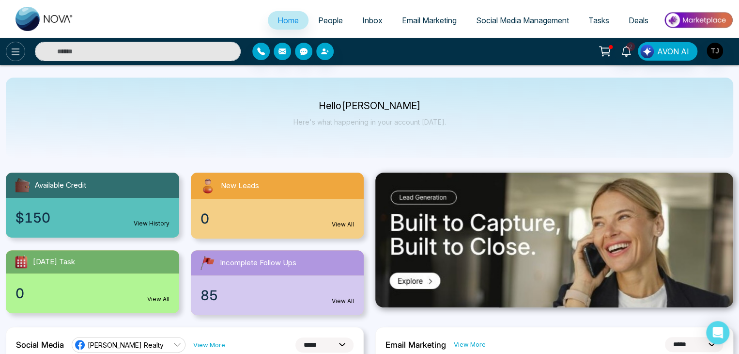
click at [16, 54] on icon at bounding box center [16, 51] width 8 height 7
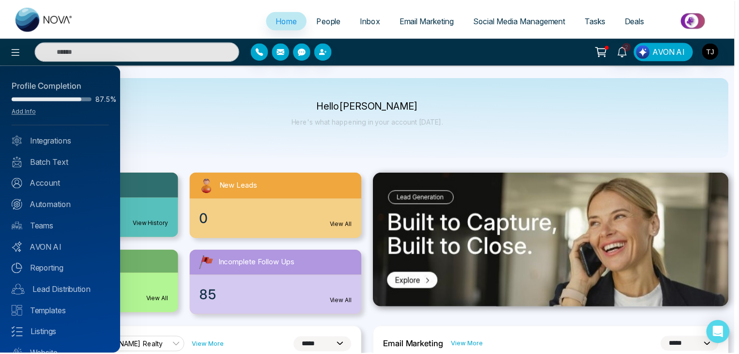
scroll to position [38, 0]
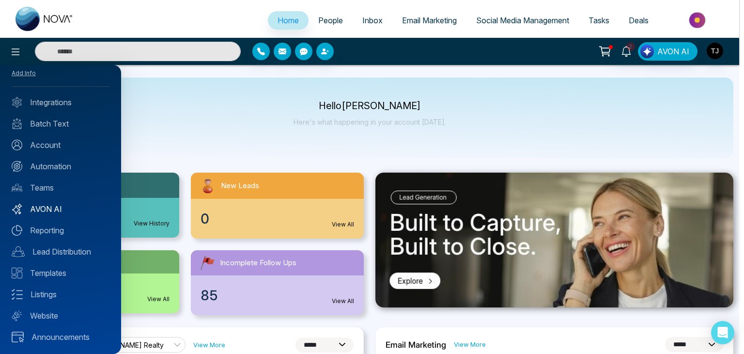
click at [66, 210] on link "AVON AI" at bounding box center [61, 209] width 98 height 12
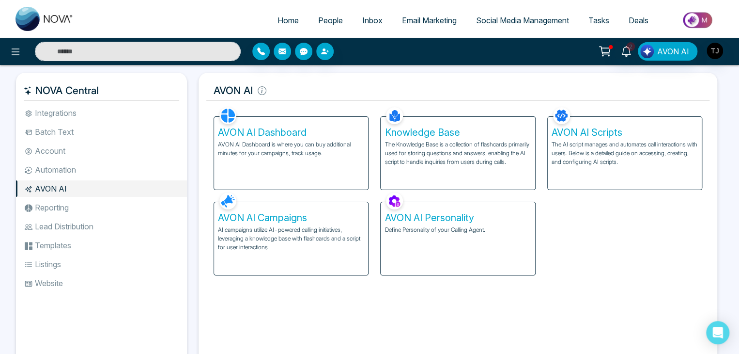
click at [267, 165] on div "AVON AI Dashboard AVON AI Dashboard is where you can buy additional minutes for…" at bounding box center [291, 153] width 154 height 73
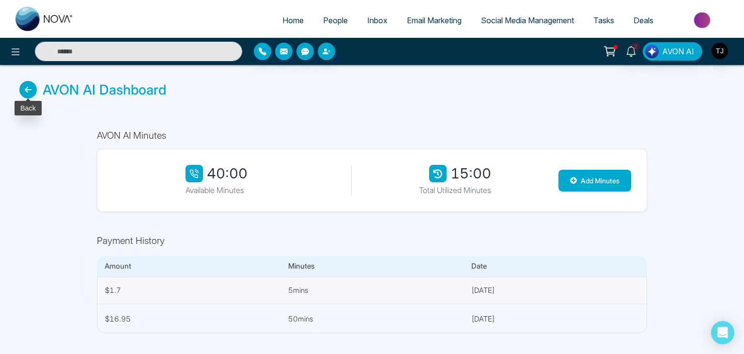
click at [26, 91] on icon at bounding box center [27, 89] width 17 height 17
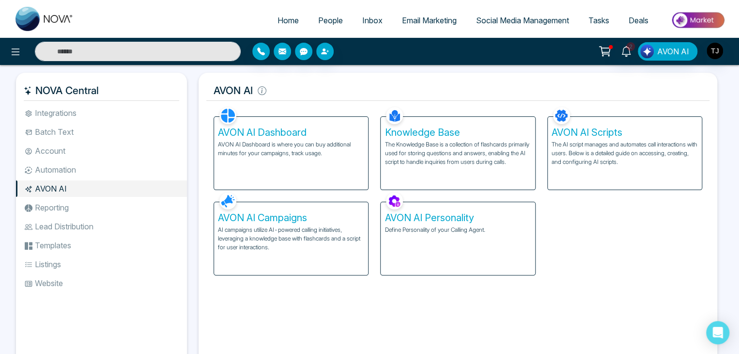
click at [590, 130] on h5 "AVON AI Scripts" at bounding box center [625, 132] width 146 height 12
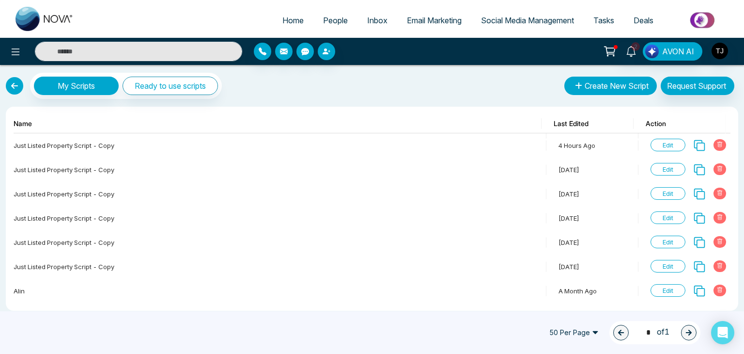
click at [579, 82] on icon "button" at bounding box center [579, 86] width 12 height 8
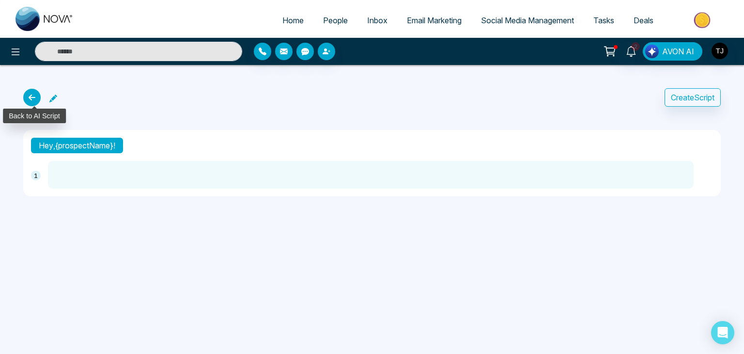
click at [37, 99] on icon at bounding box center [31, 97] width 17 height 17
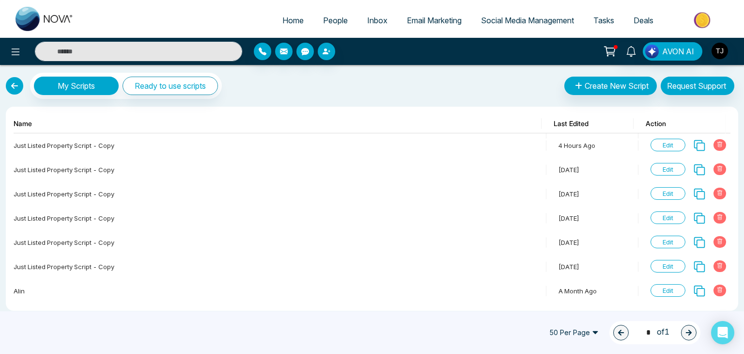
click at [9, 82] on link at bounding box center [14, 85] width 17 height 17
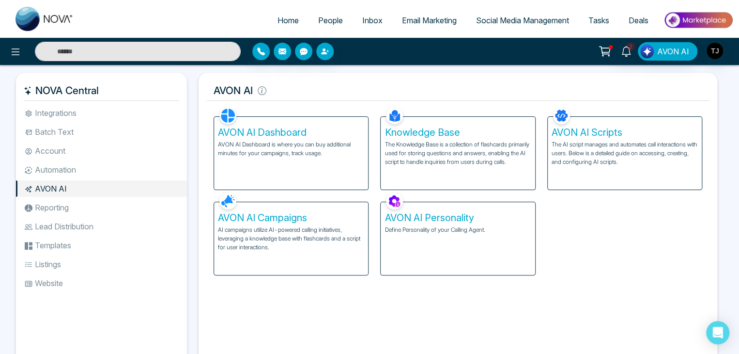
click at [294, 218] on h5 "AVON AI Campaigns" at bounding box center [291, 218] width 146 height 12
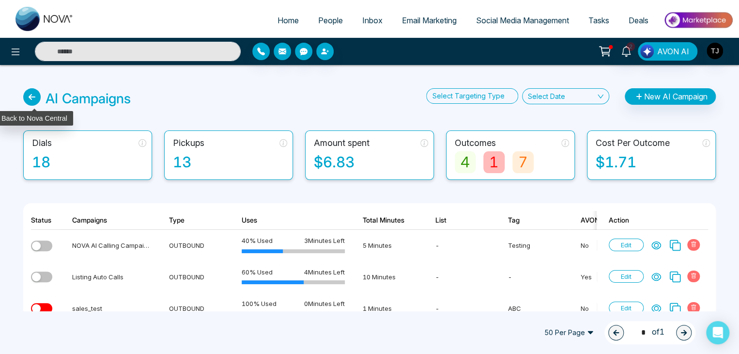
click at [31, 97] on icon at bounding box center [31, 96] width 17 height 17
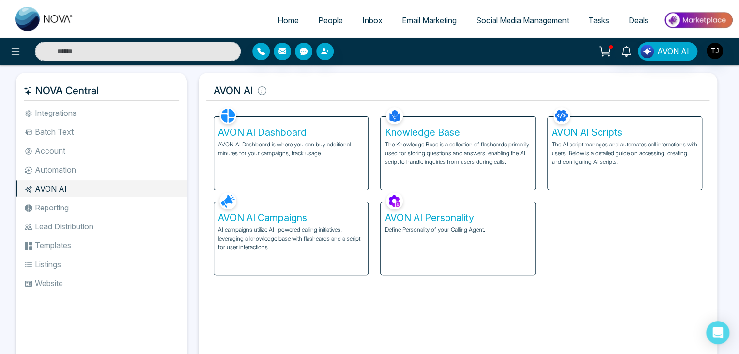
click at [435, 222] on h5 "AVON AI Personality" at bounding box center [458, 218] width 146 height 12
select select "******"
select select "********"
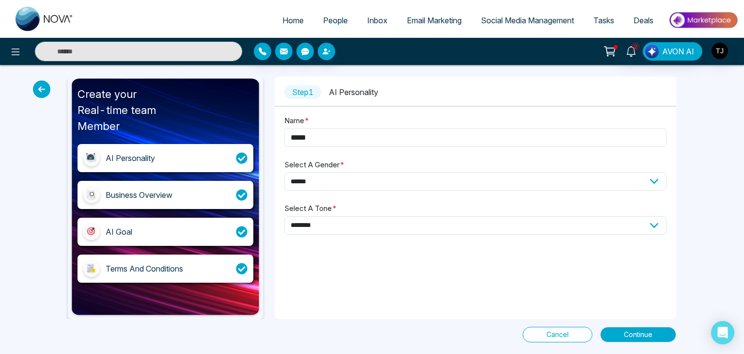
click at [36, 95] on icon at bounding box center [41, 88] width 17 height 17
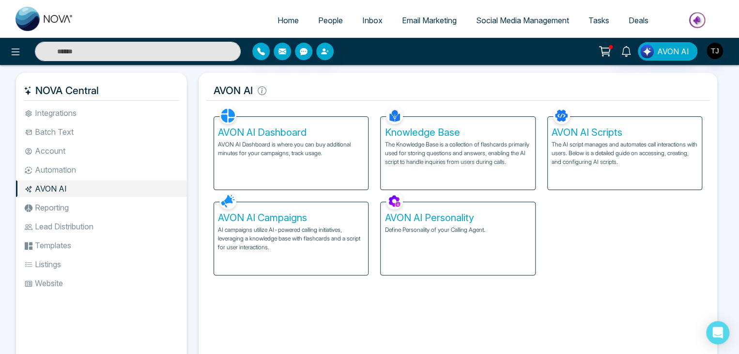
click at [281, 16] on span "Home" at bounding box center [288, 21] width 21 height 10
select select "*"
